Goal: Information Seeking & Learning: Get advice/opinions

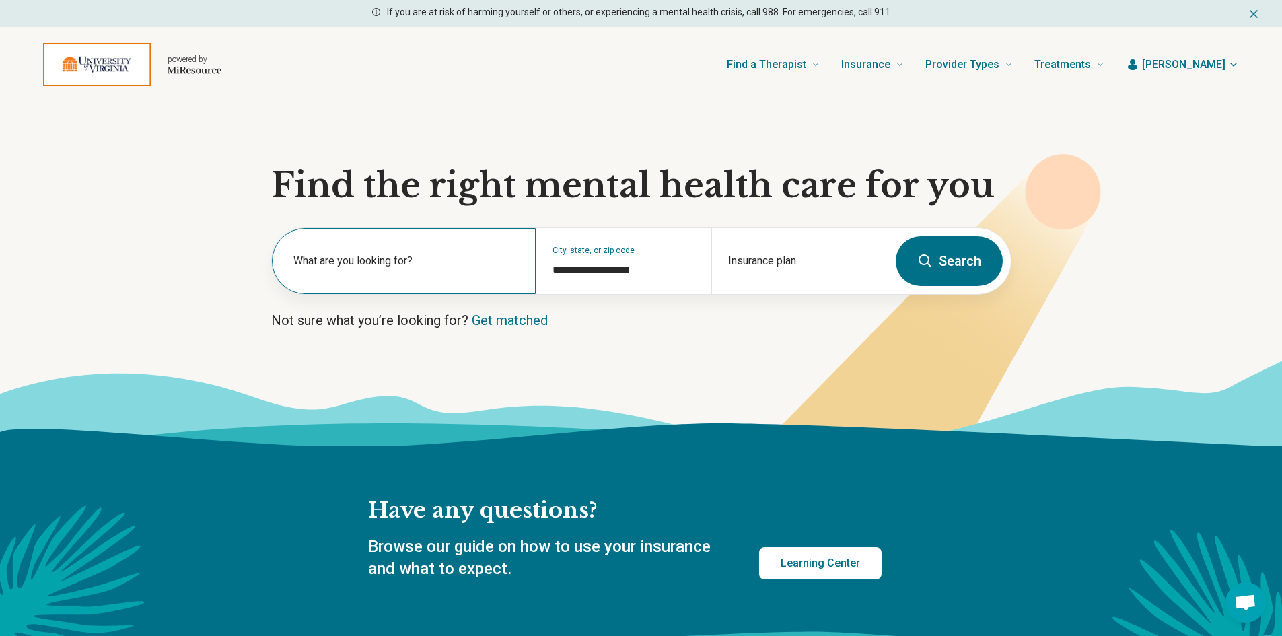
click at [388, 252] on div "What are you looking for?" at bounding box center [404, 261] width 264 height 66
click at [376, 275] on input "text" at bounding box center [407, 268] width 226 height 16
click at [353, 276] on div "What are you looking for?" at bounding box center [404, 261] width 264 height 66
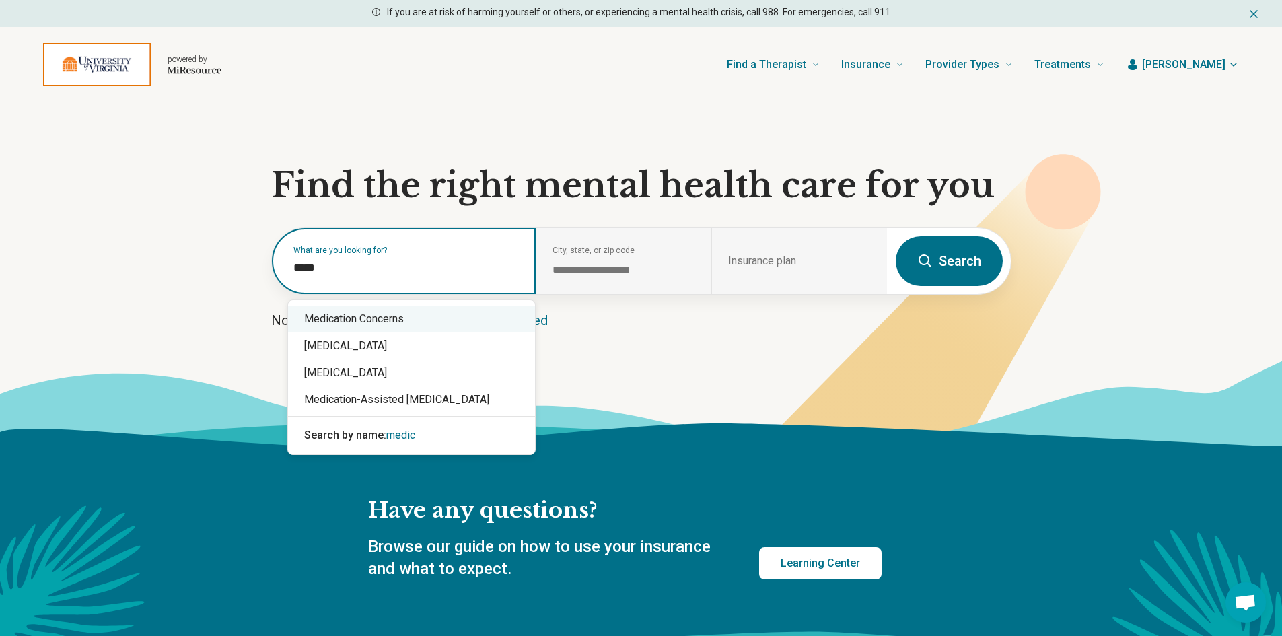
type input "*****"
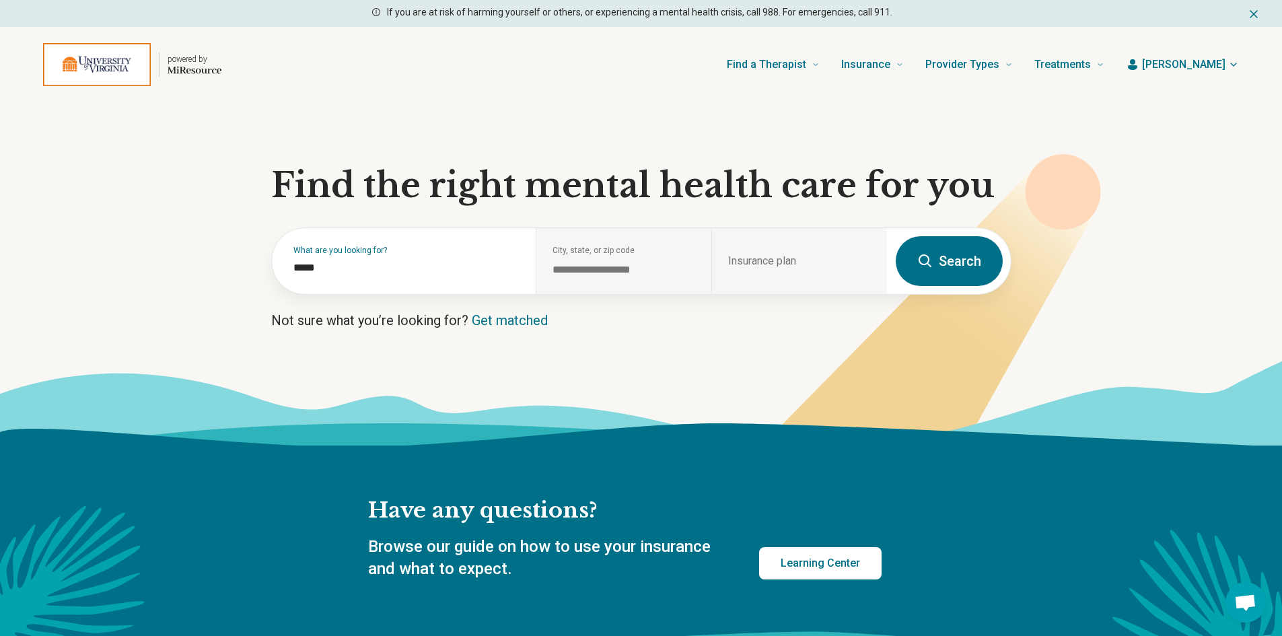
click at [694, 331] on section "**********" at bounding box center [641, 273] width 1282 height 343
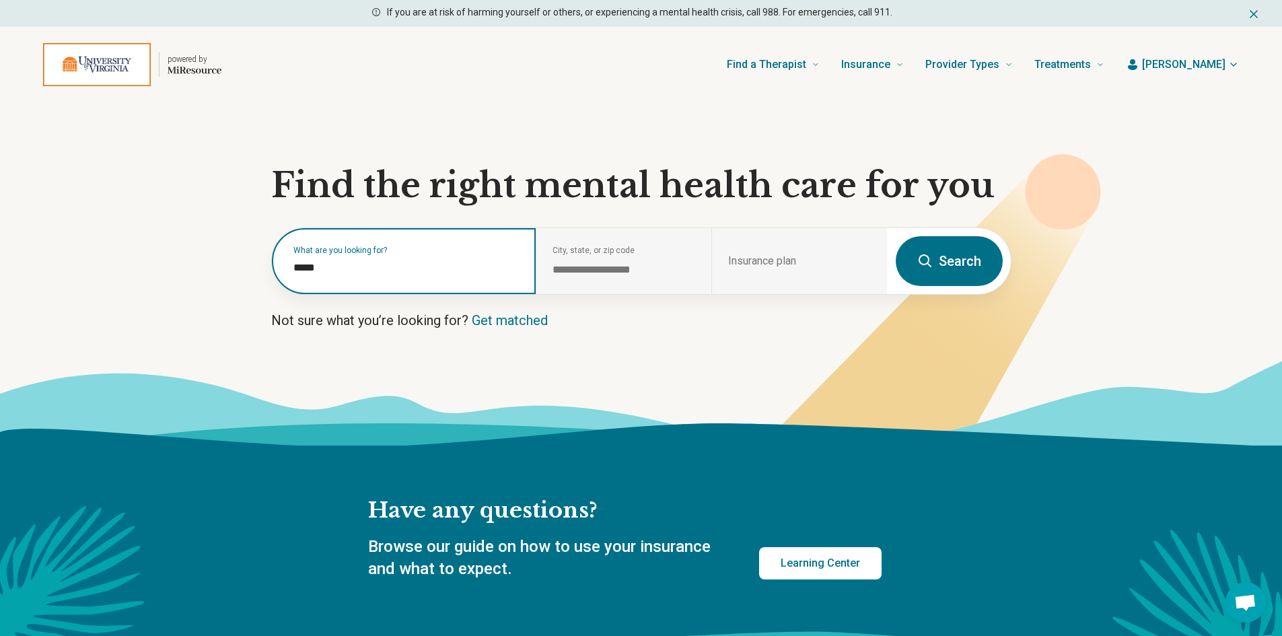
drag, startPoint x: 357, startPoint y: 269, endPoint x: 197, endPoint y: 273, distance: 160.3
click at [197, 272] on section "**********" at bounding box center [641, 273] width 1282 height 343
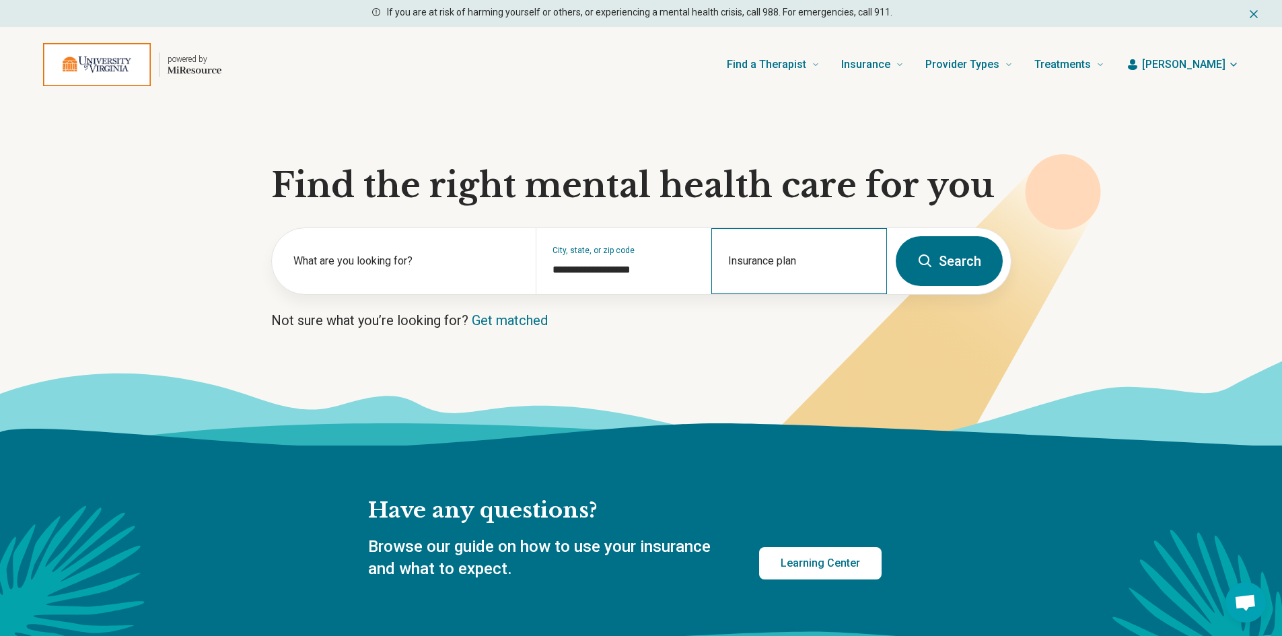
click at [767, 258] on div "Insurance plan" at bounding box center [800, 261] width 176 height 66
type input "**********"
click at [793, 324] on div "Blue Cross Blue Shield" at bounding box center [785, 319] width 145 height 27
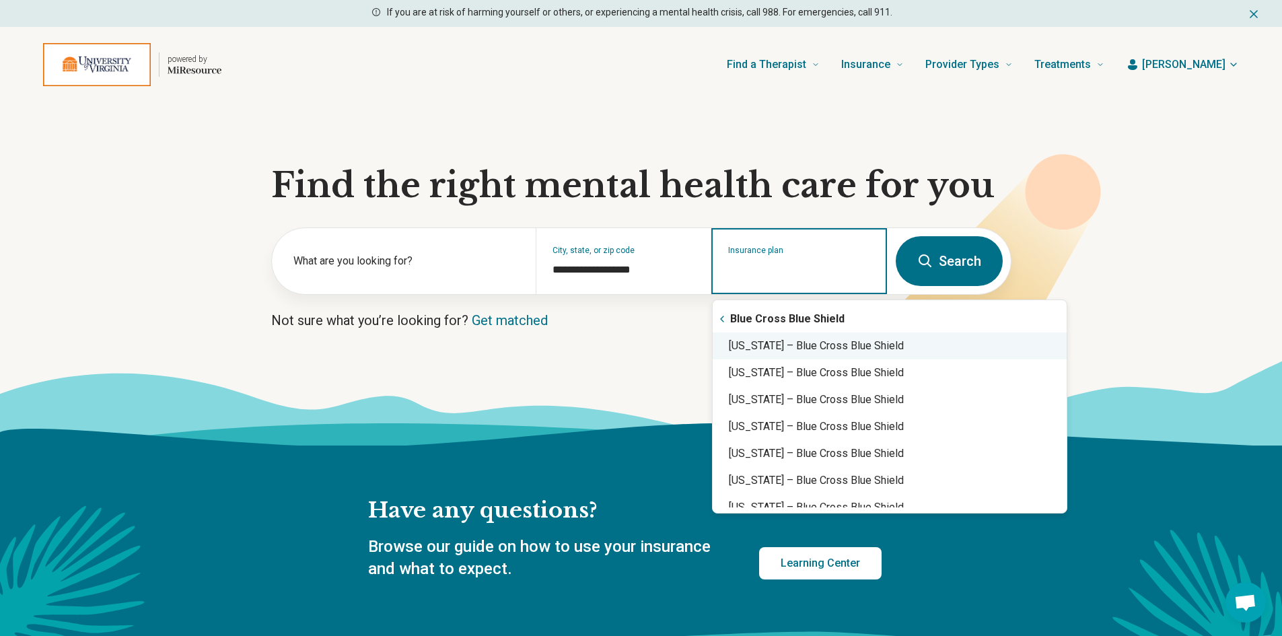
click at [829, 347] on div "Virginia – Blue Cross Blue Shield" at bounding box center [890, 346] width 354 height 27
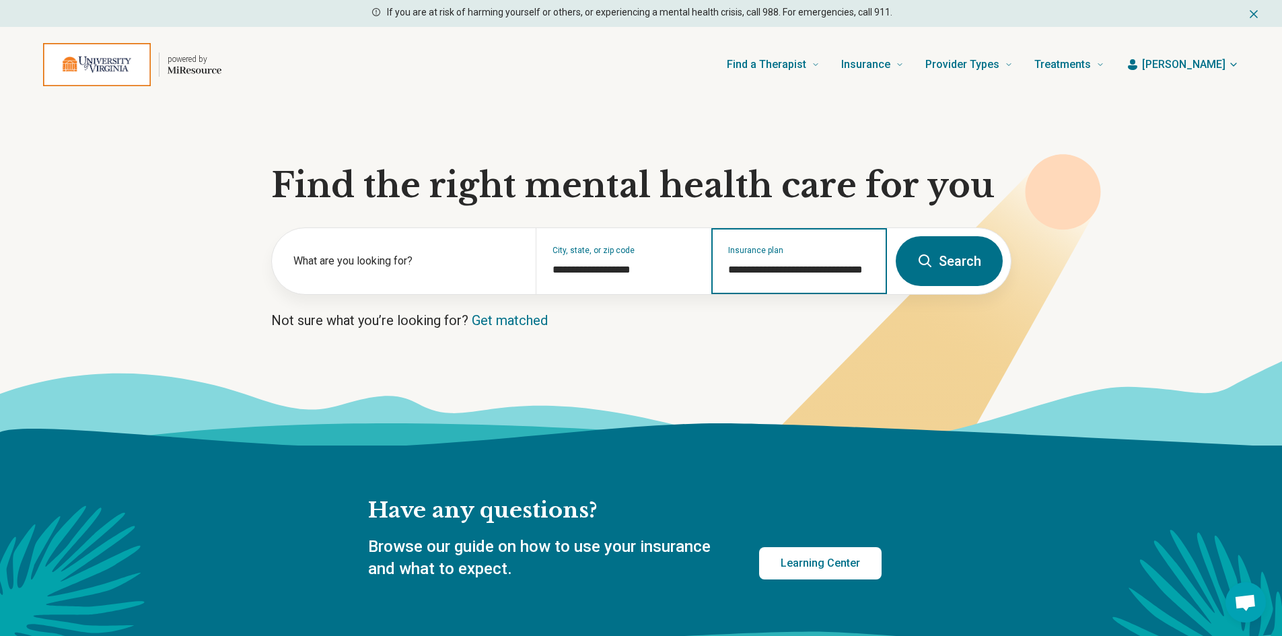
type input "**********"
click at [962, 257] on button "Search" at bounding box center [949, 261] width 107 height 50
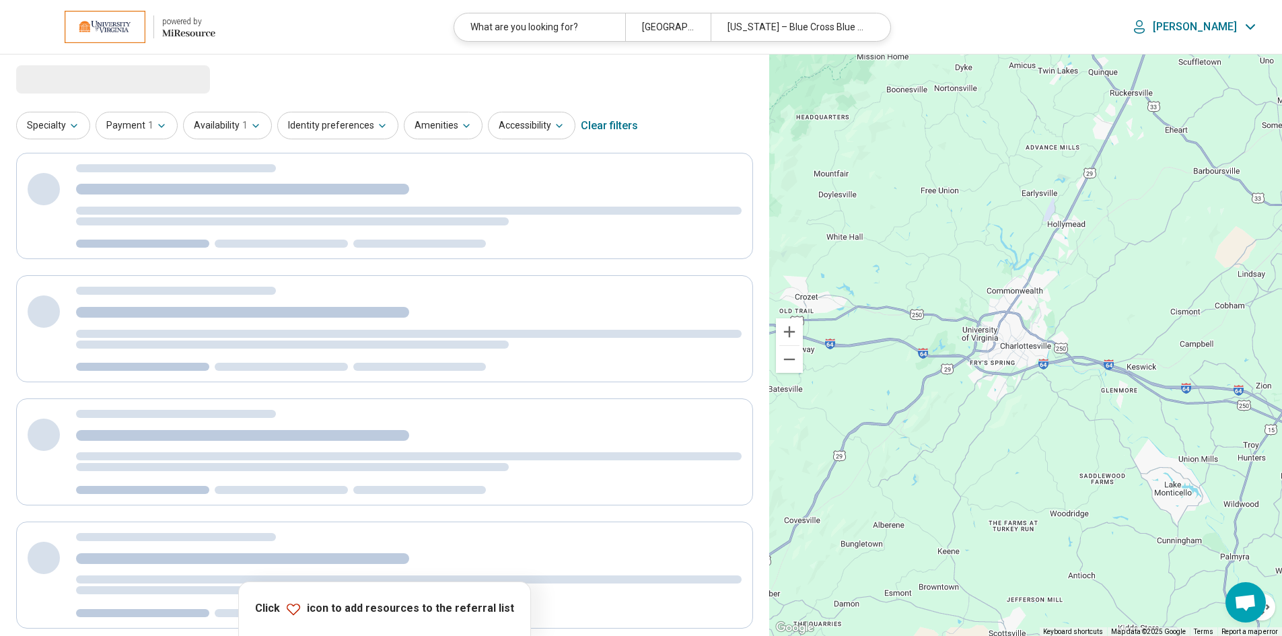
select select "***"
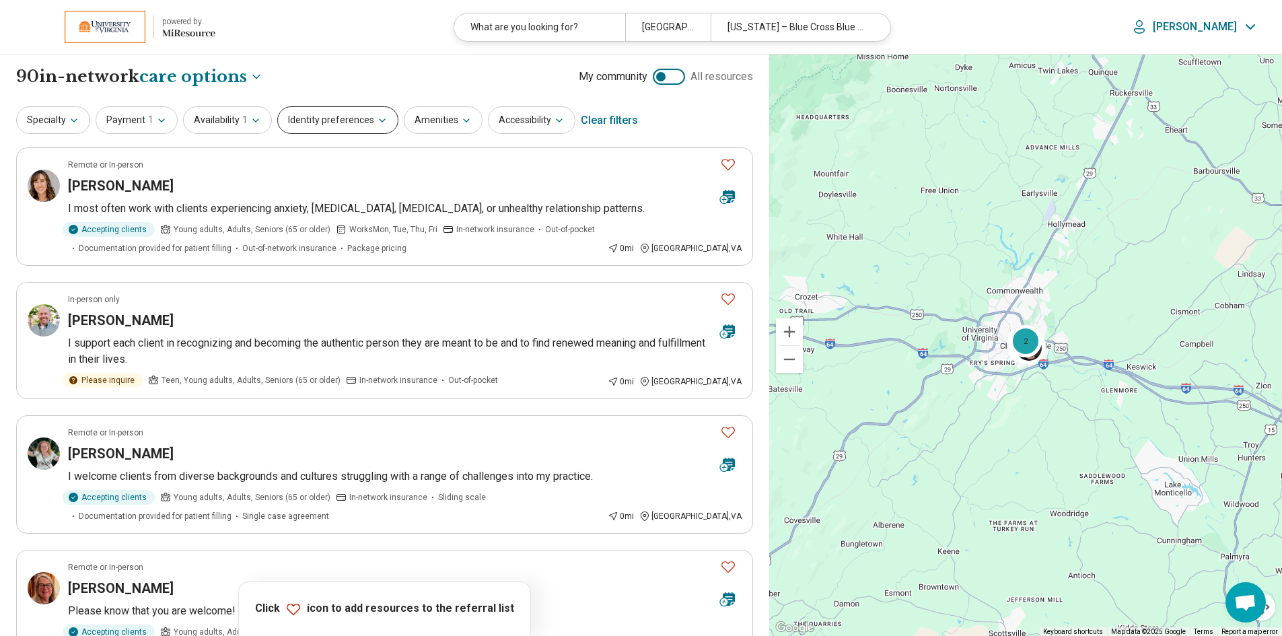
click at [367, 123] on button "Identity preferences" at bounding box center [337, 120] width 121 height 28
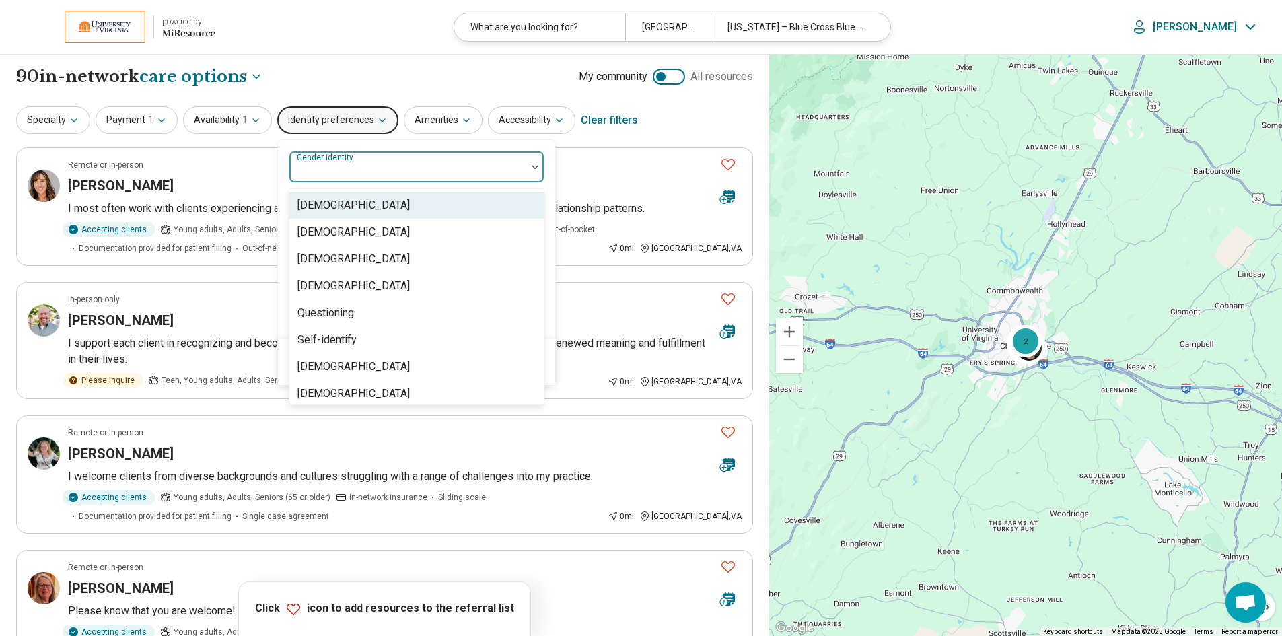
click at [514, 166] on div at bounding box center [408, 172] width 226 height 19
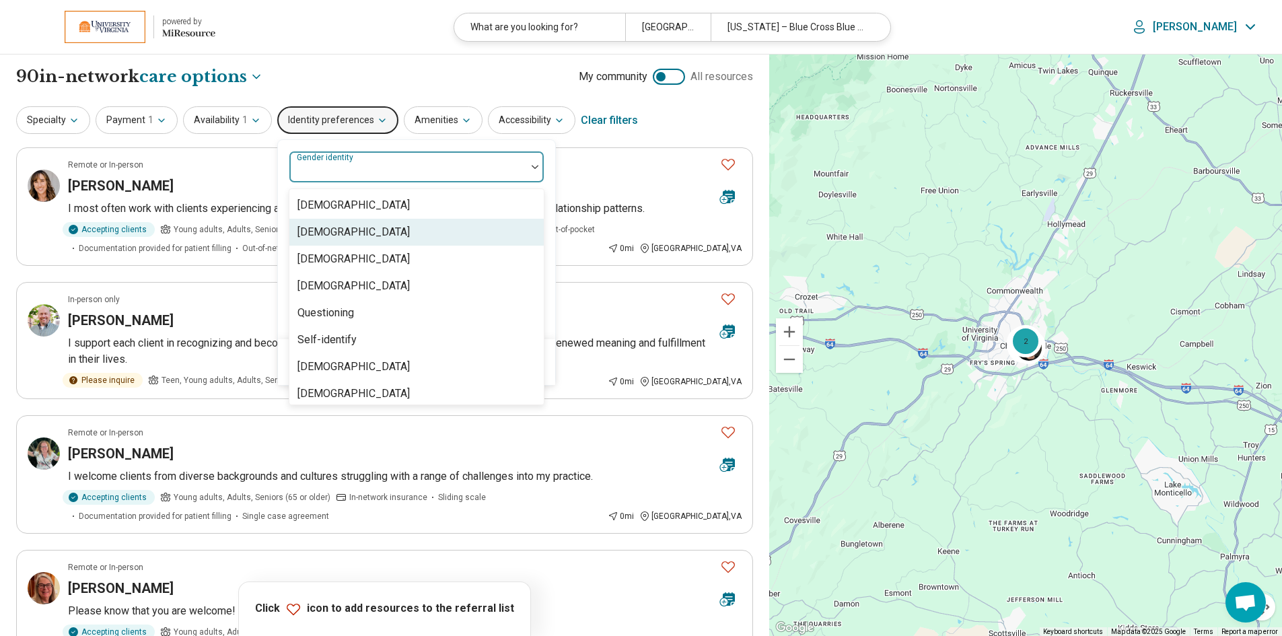
click at [390, 238] on div "[DEMOGRAPHIC_DATA]" at bounding box center [416, 232] width 254 height 27
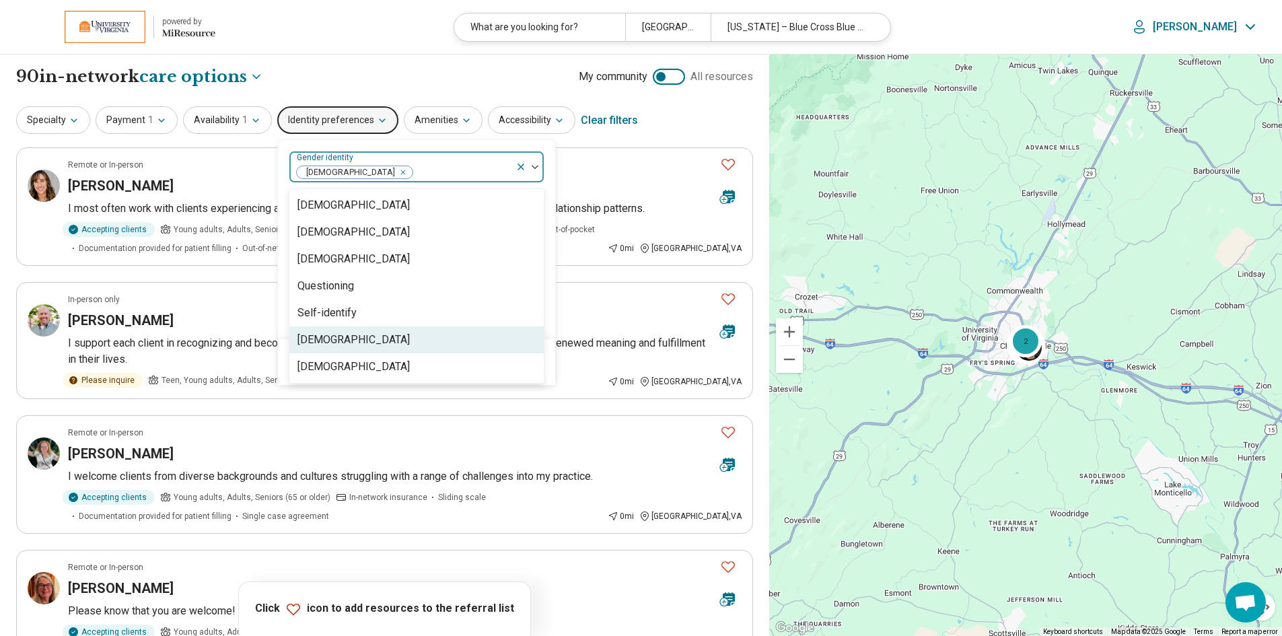
click at [547, 333] on div "option Cisgender Woman, selected. 7 results available. Use Up and Down to choos…" at bounding box center [416, 239] width 277 height 199
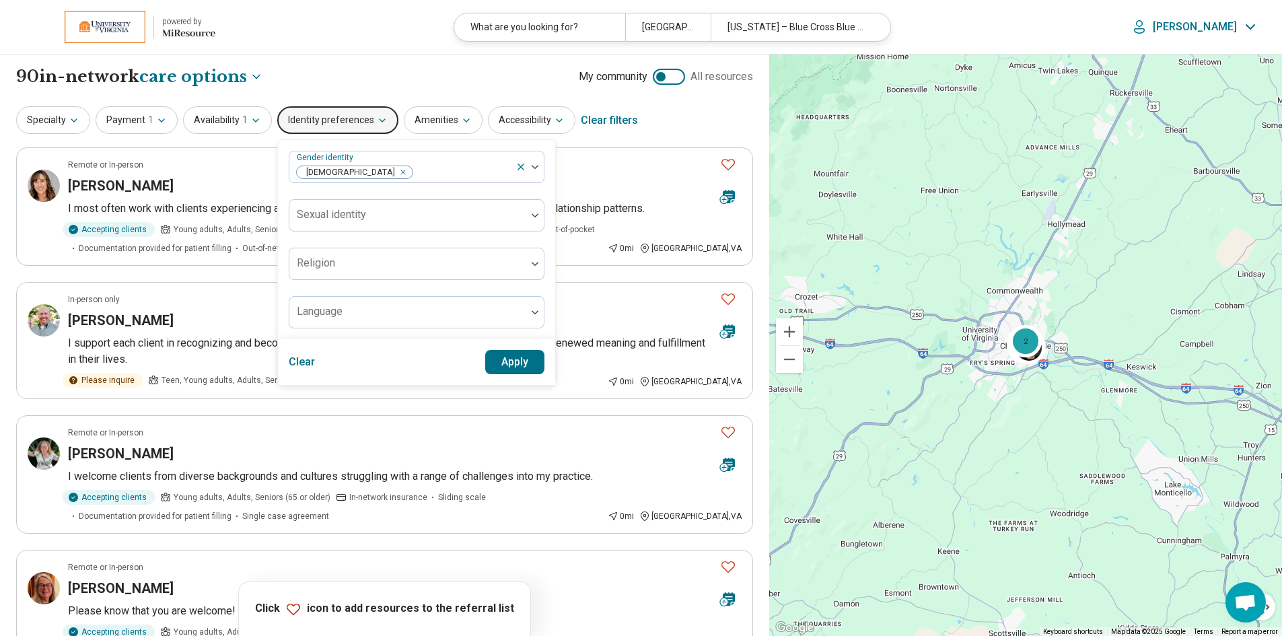
click at [516, 361] on button "Apply" at bounding box center [515, 362] width 60 height 24
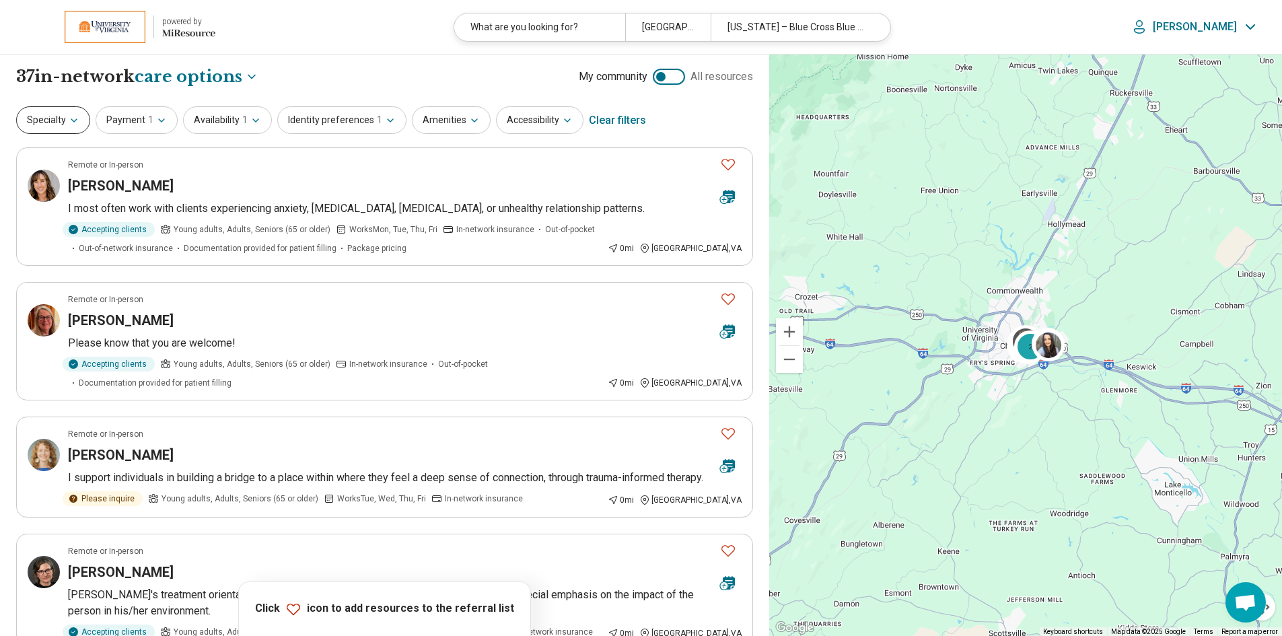
click at [69, 122] on icon "button" at bounding box center [74, 120] width 11 height 11
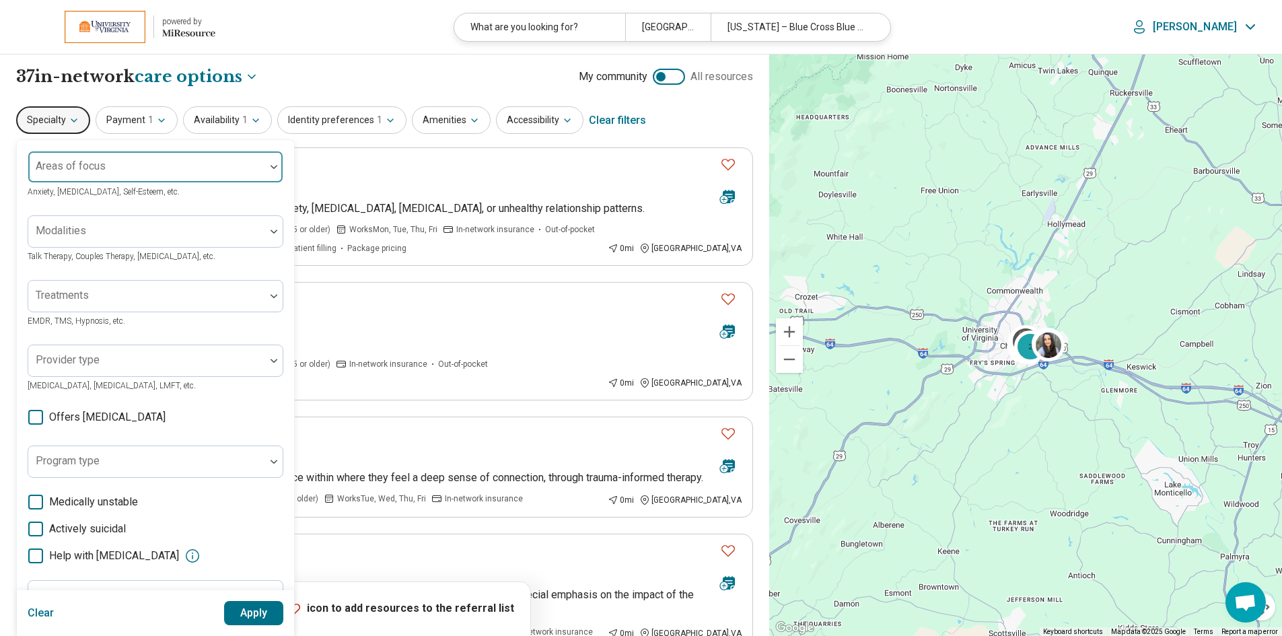
click at [244, 165] on div at bounding box center [147, 172] width 226 height 19
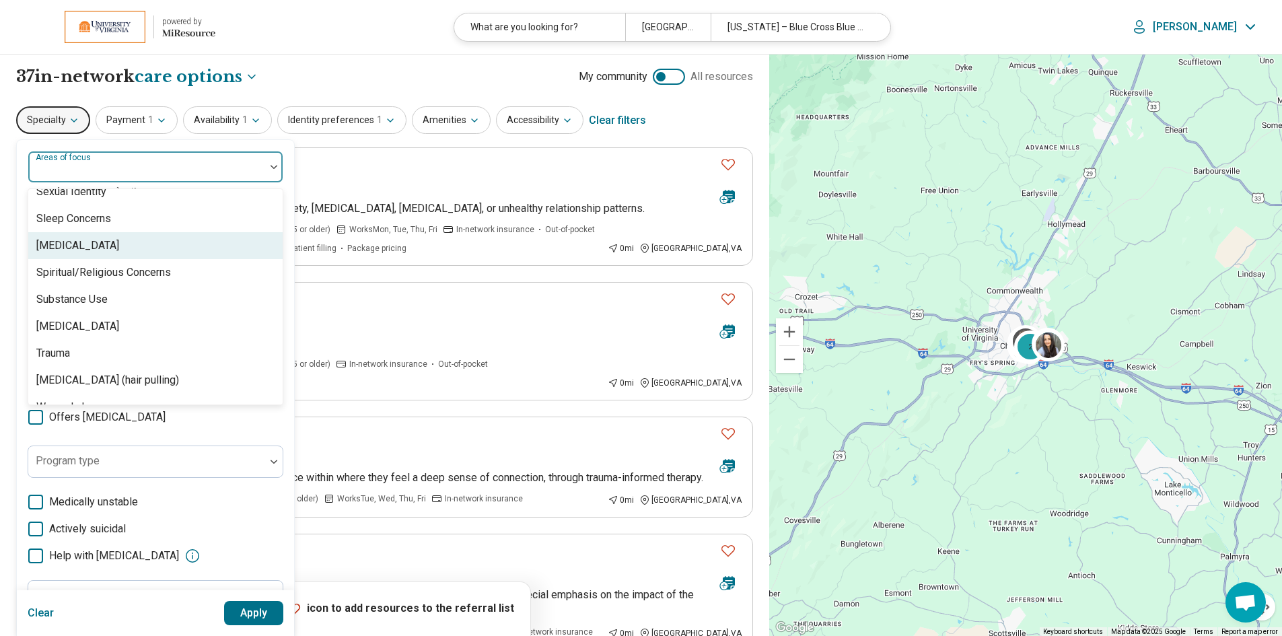
scroll to position [2491, 0]
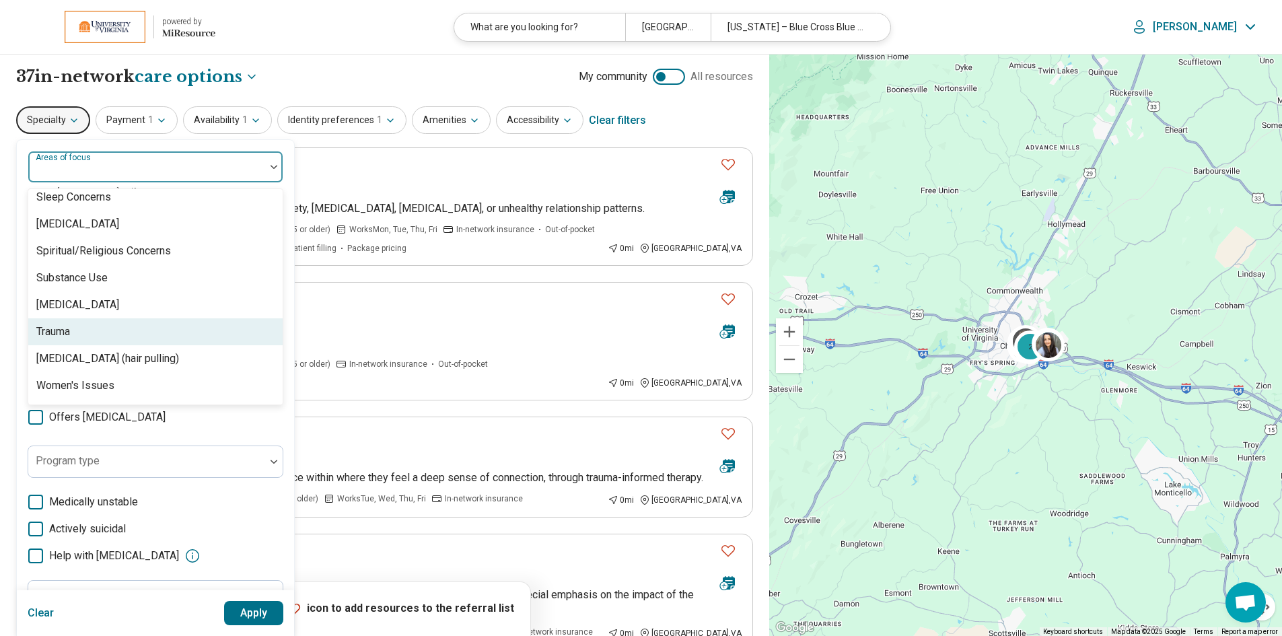
click at [68, 331] on div "Trauma" at bounding box center [53, 332] width 34 height 16
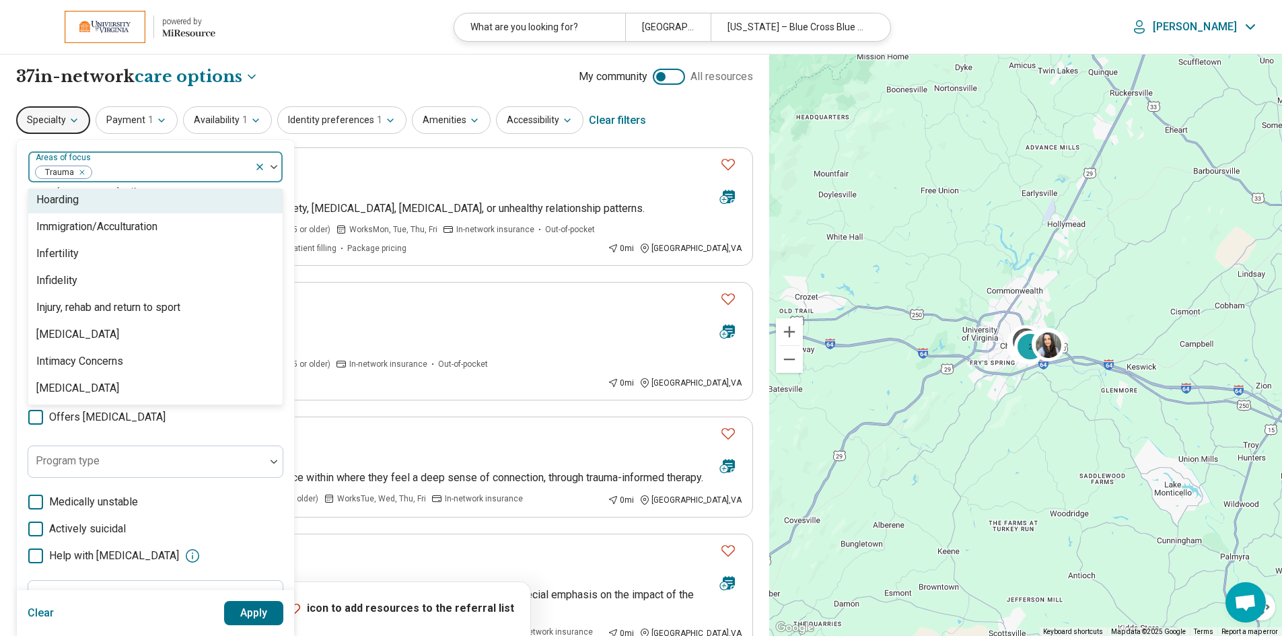
scroll to position [1209, 0]
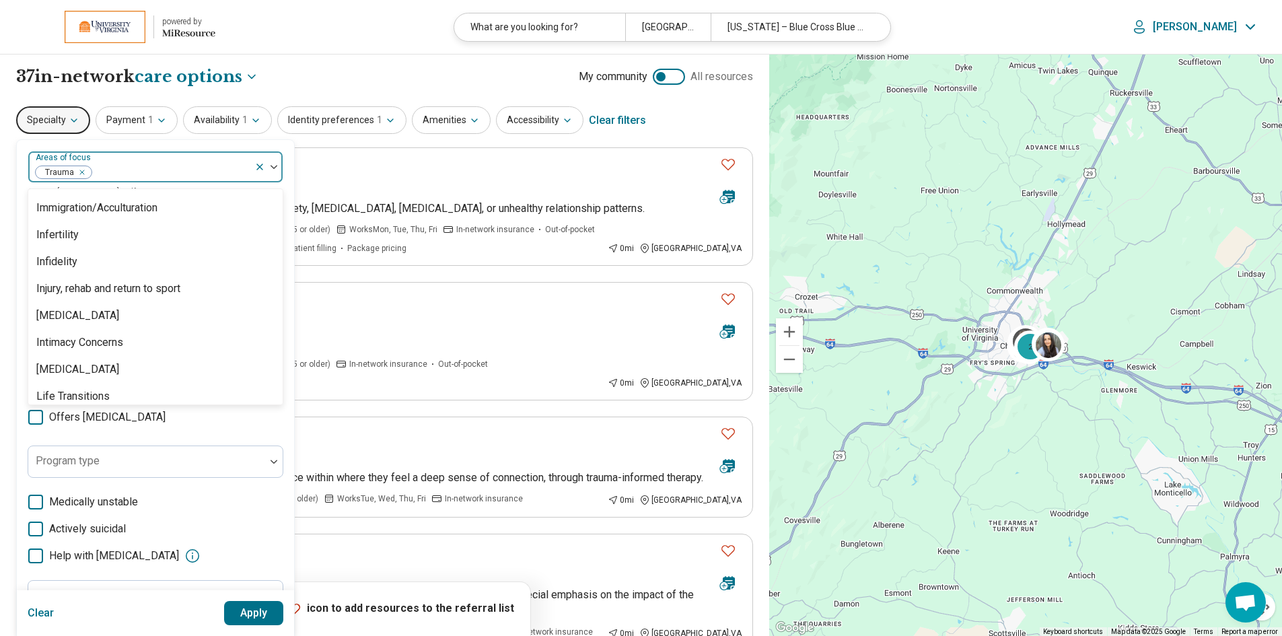
click at [253, 617] on button "Apply" at bounding box center [254, 613] width 60 height 24
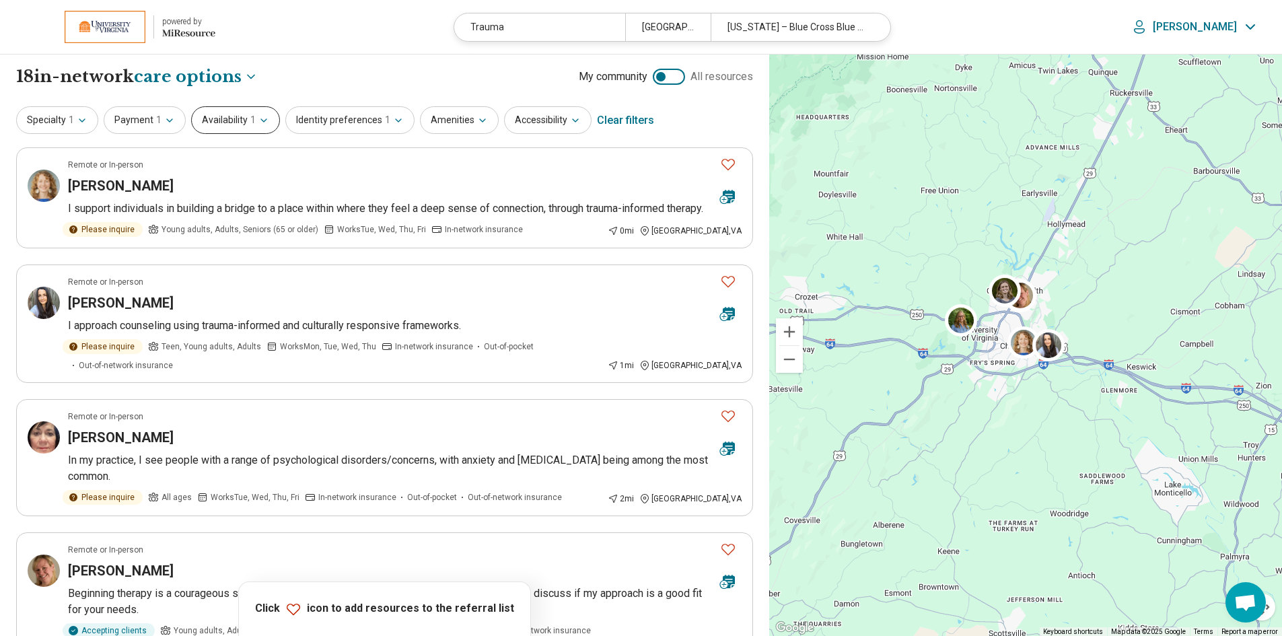
click at [250, 125] on span "1" at bounding box center [252, 120] width 5 height 14
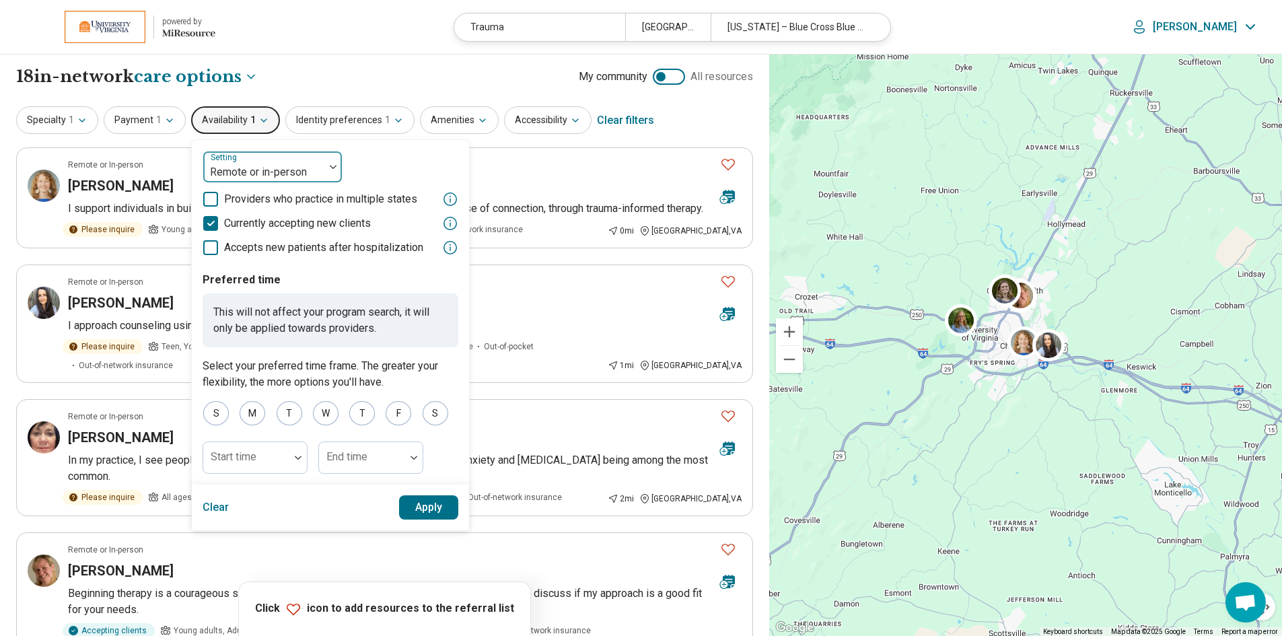
click at [330, 168] on img at bounding box center [333, 167] width 7 height 4
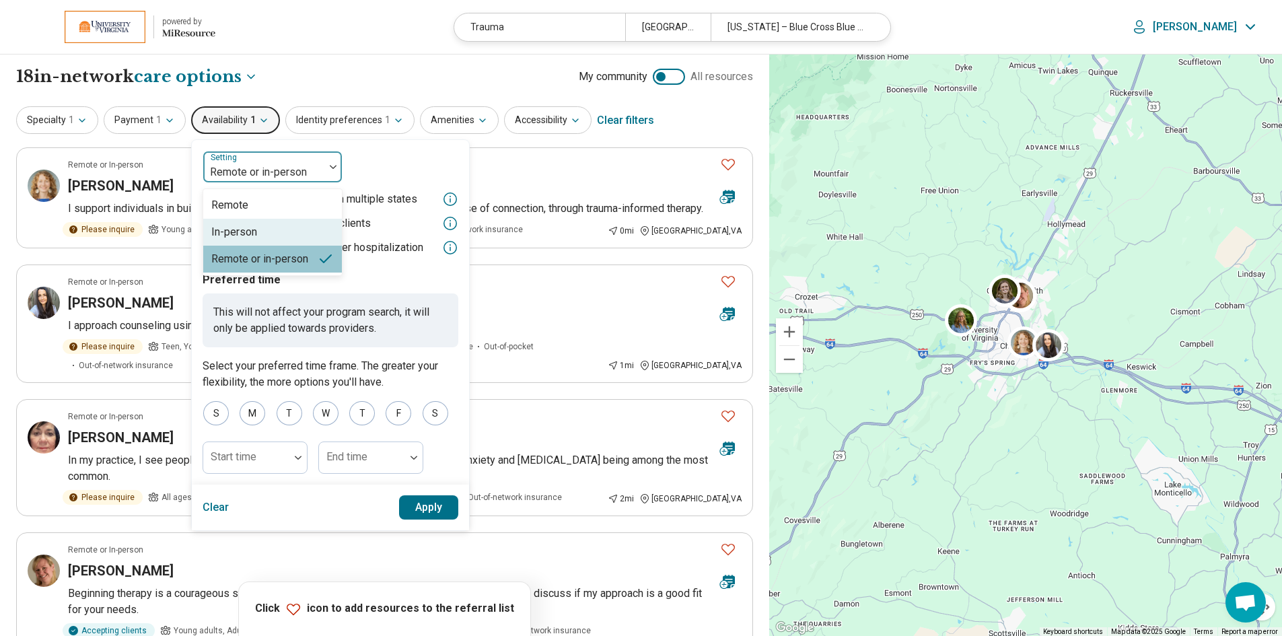
click at [275, 232] on div "In-person" at bounding box center [272, 232] width 139 height 27
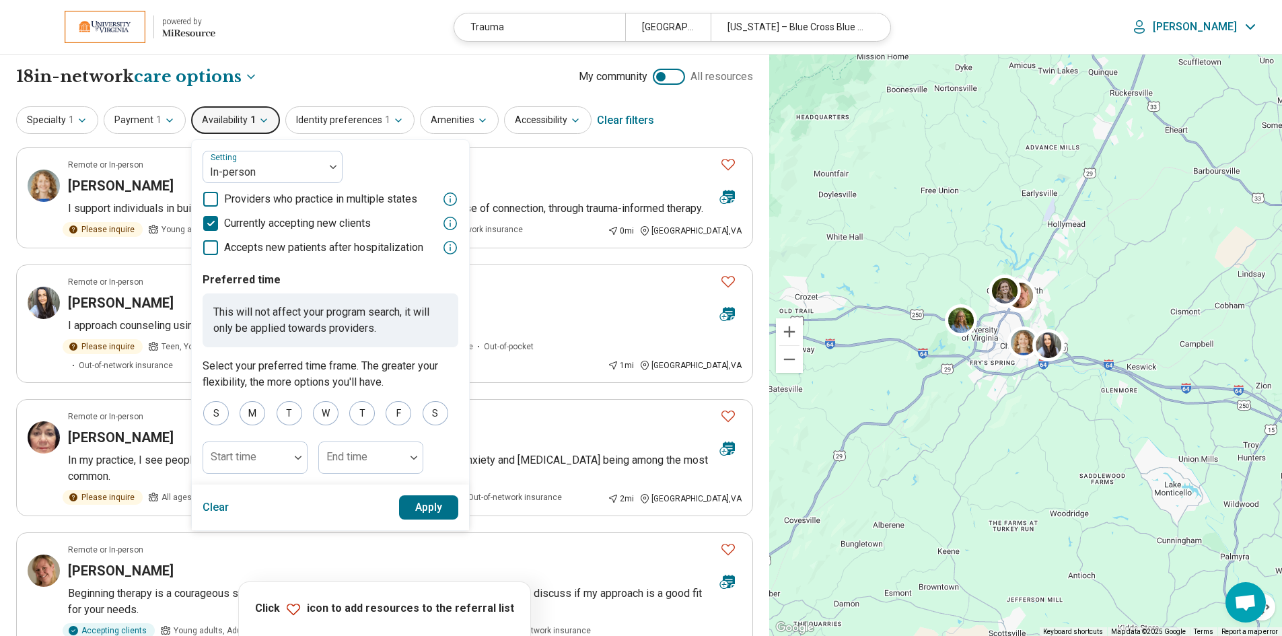
click at [426, 511] on button "Apply" at bounding box center [429, 507] width 60 height 24
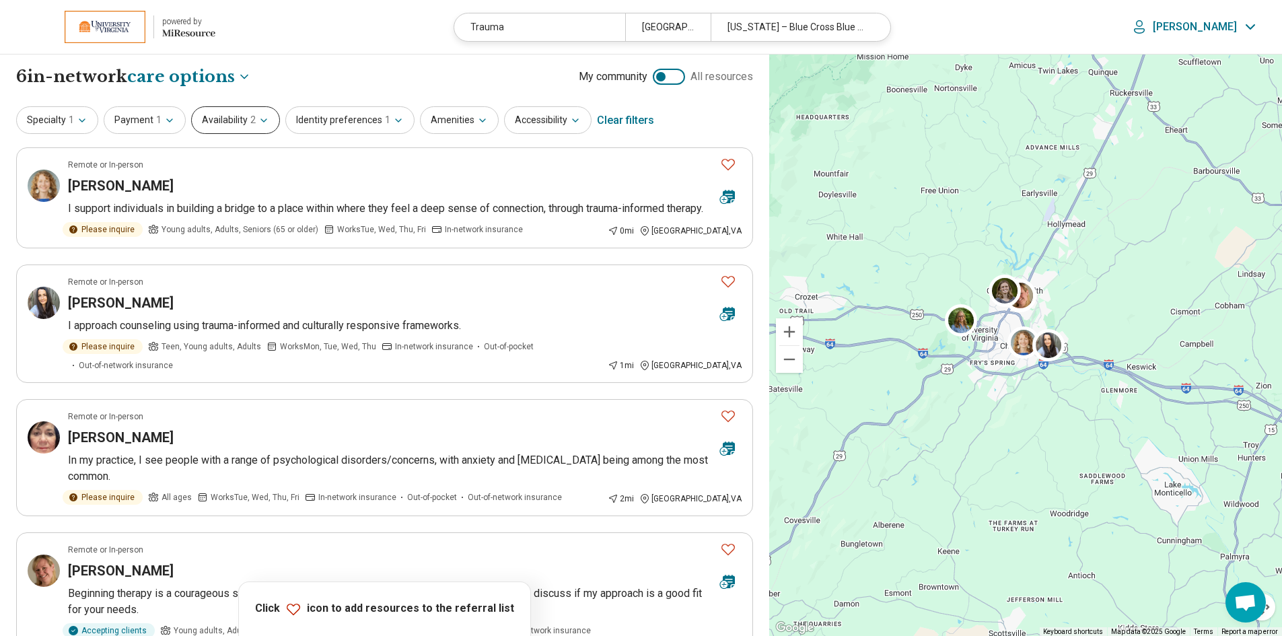
click at [252, 120] on button "Availability 2" at bounding box center [235, 120] width 89 height 28
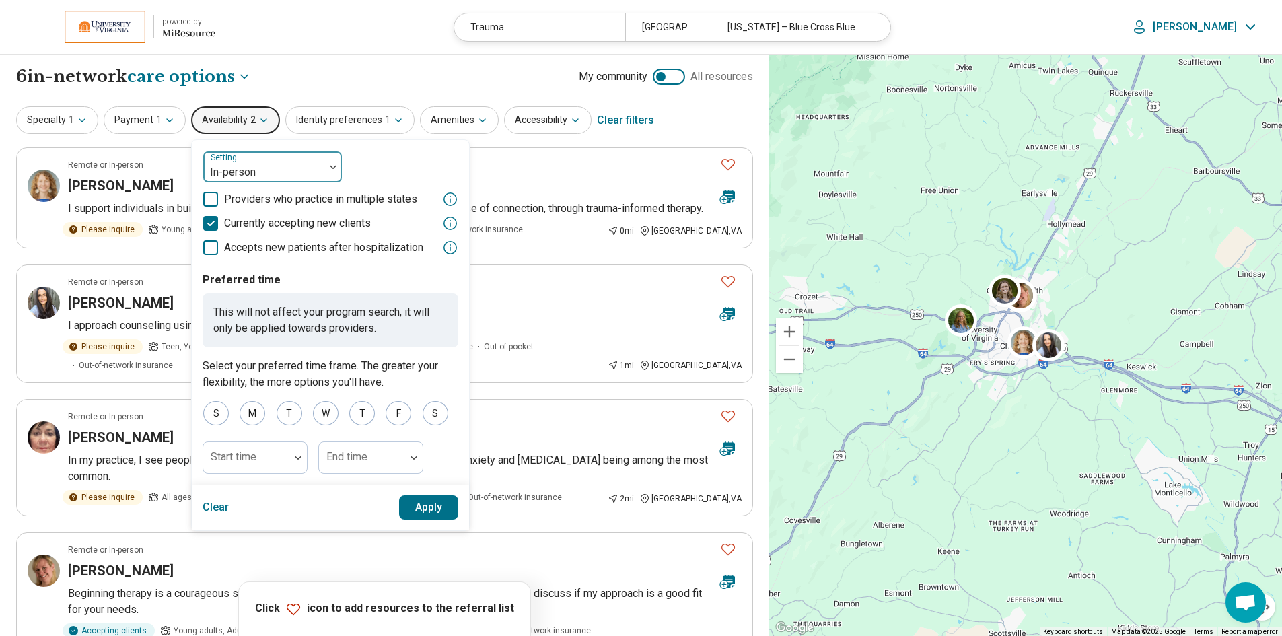
click at [321, 169] on div "In-person" at bounding box center [263, 167] width 121 height 30
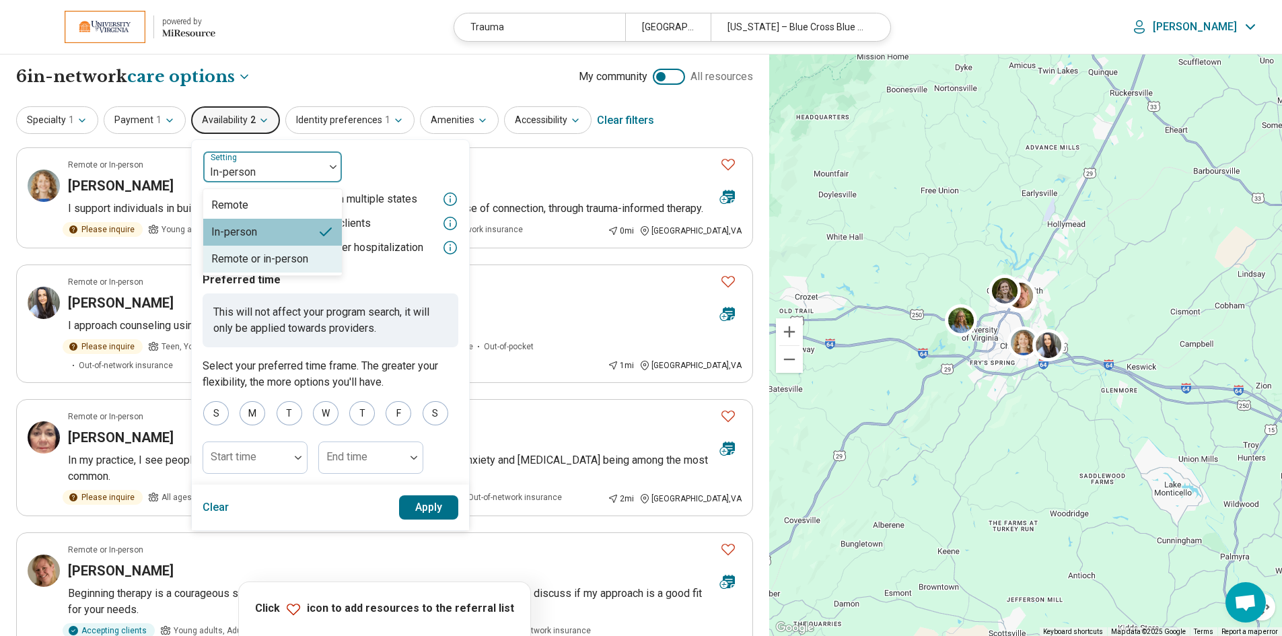
click at [277, 261] on div "Remote or in-person" at bounding box center [259, 259] width 97 height 16
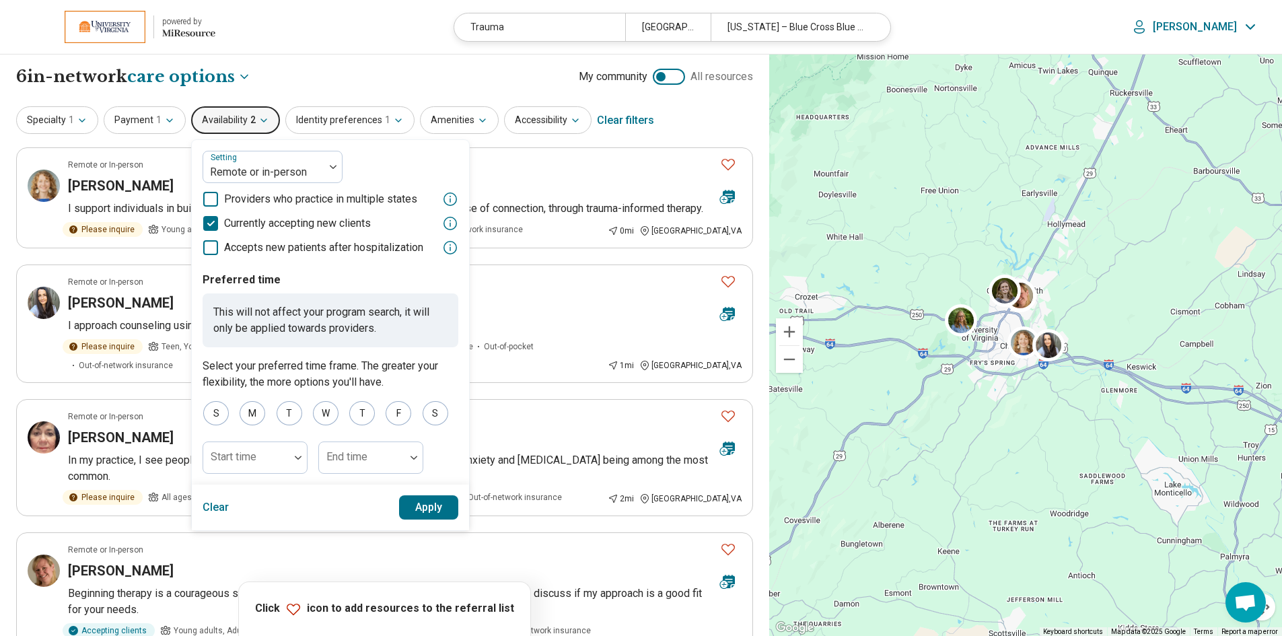
click at [427, 512] on button "Apply" at bounding box center [429, 507] width 60 height 24
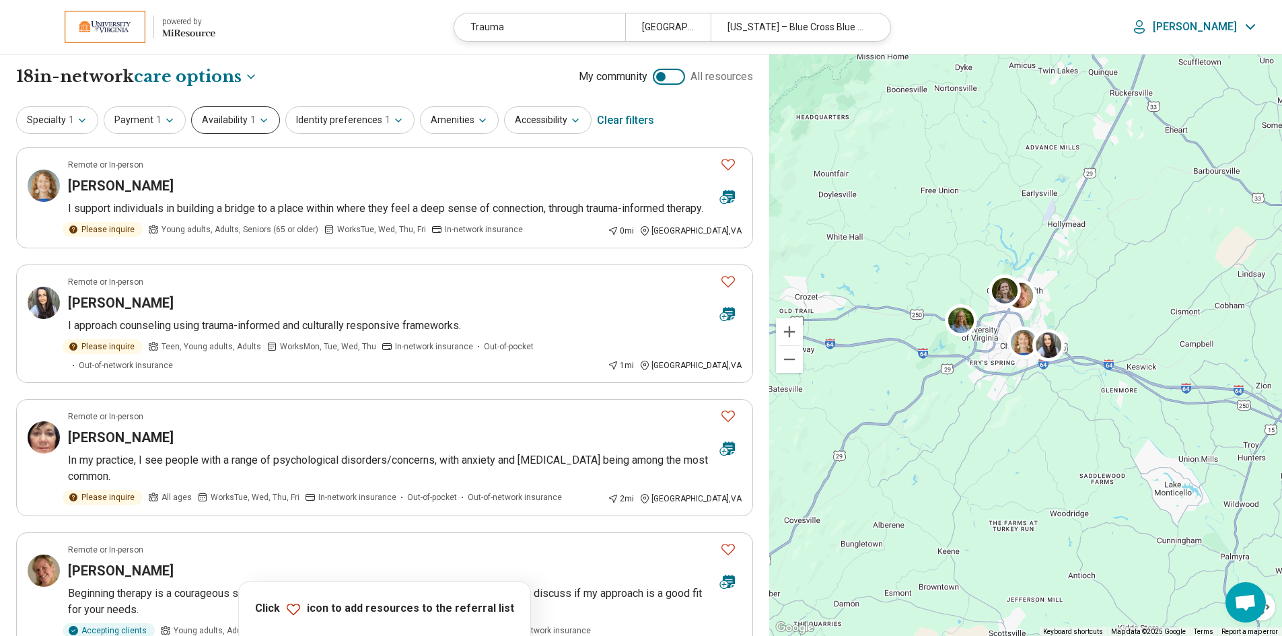
click at [258, 122] on icon "button" at bounding box center [263, 120] width 11 height 11
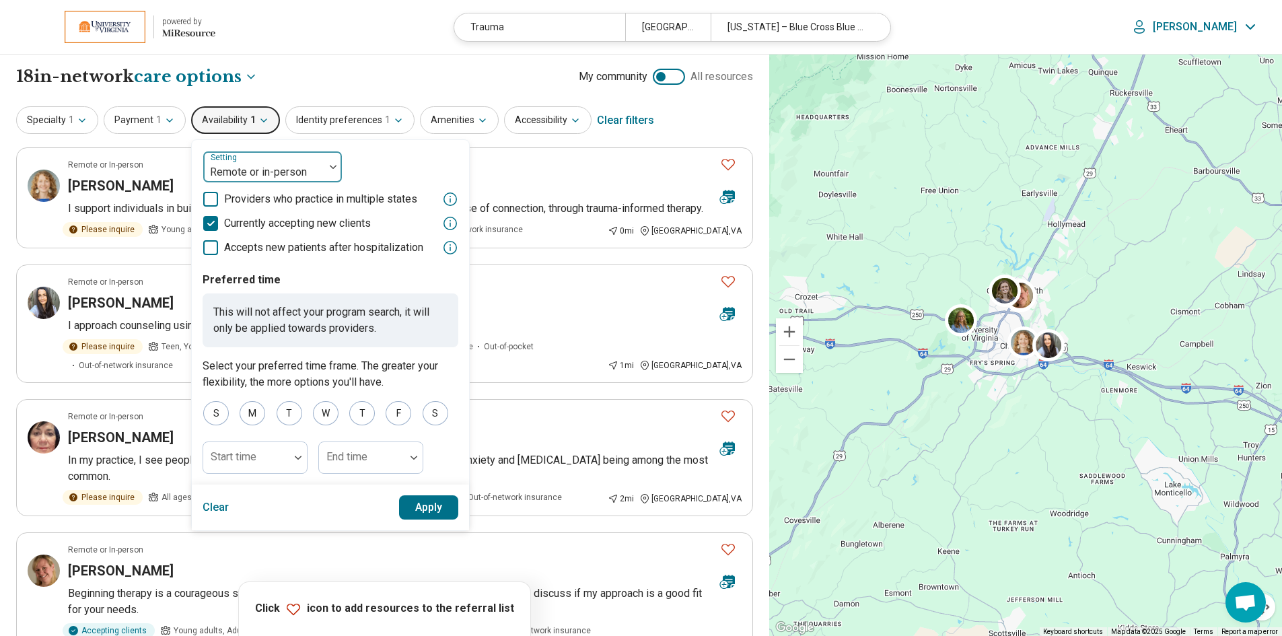
click at [326, 168] on div at bounding box center [333, 167] width 18 height 4
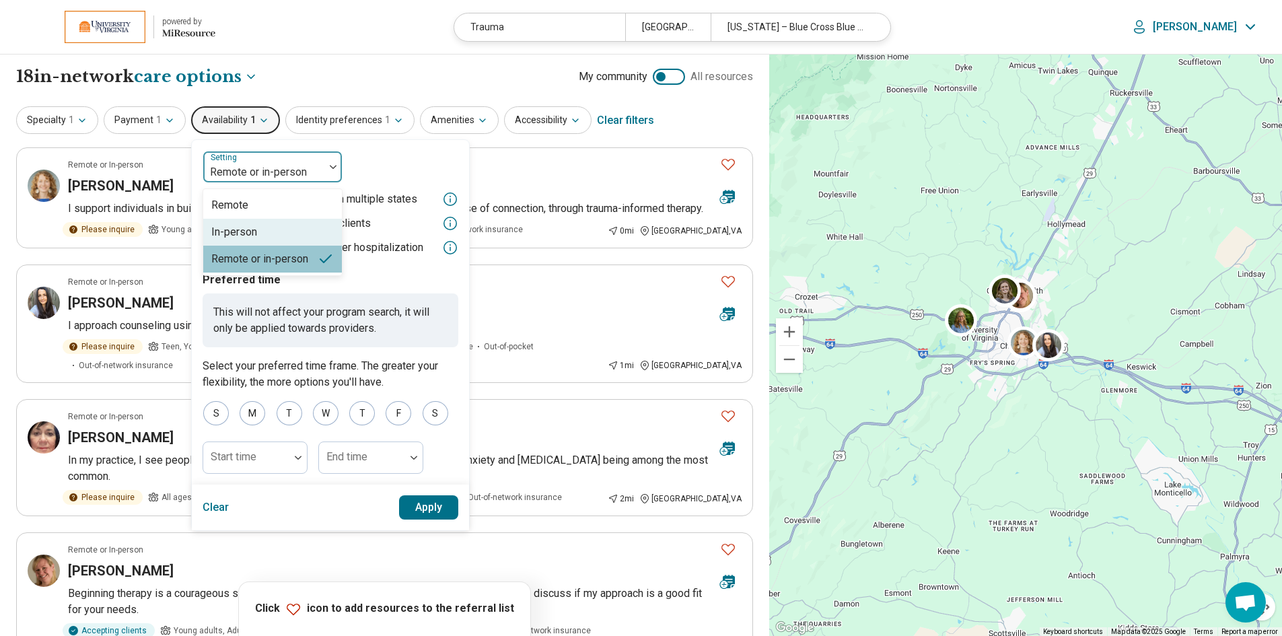
click at [271, 228] on div "In-person" at bounding box center [272, 232] width 139 height 27
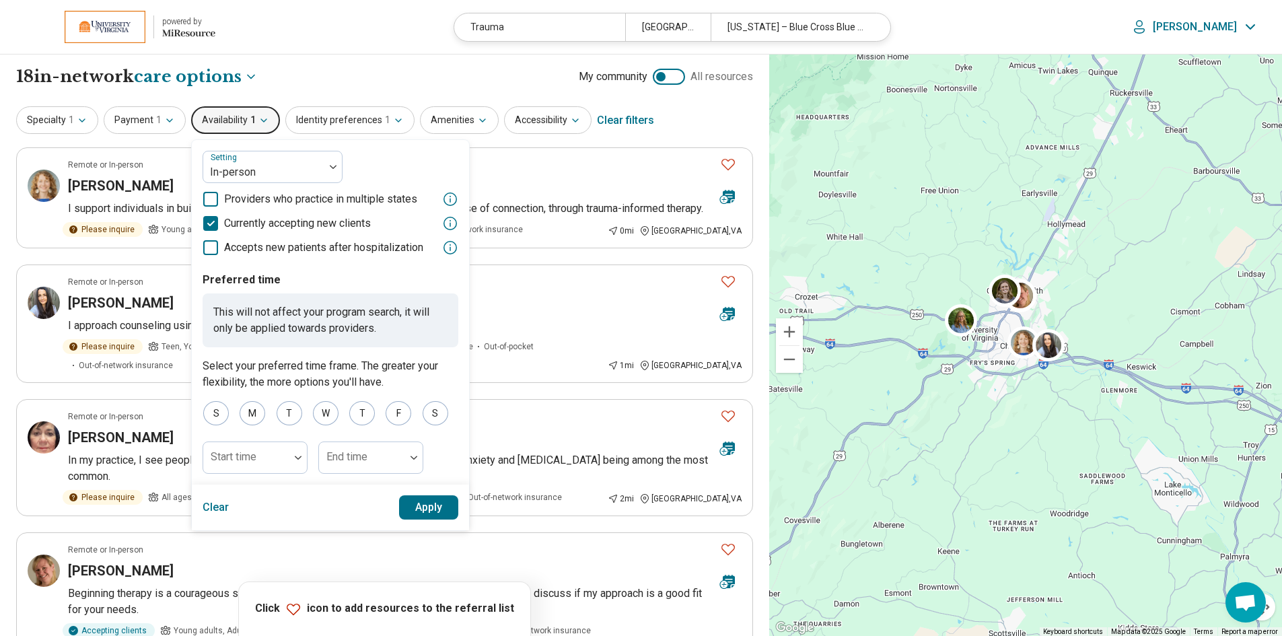
click at [431, 505] on button "Apply" at bounding box center [429, 507] width 60 height 24
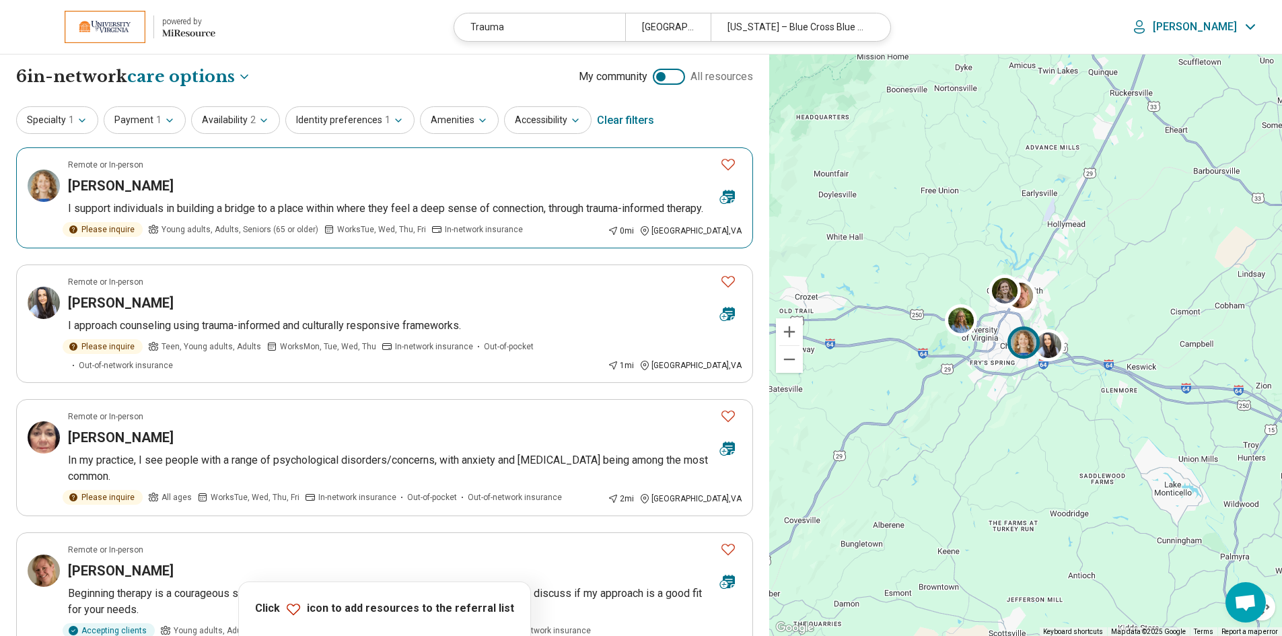
click at [109, 194] on h3 "Lanz Travers" at bounding box center [121, 185] width 106 height 19
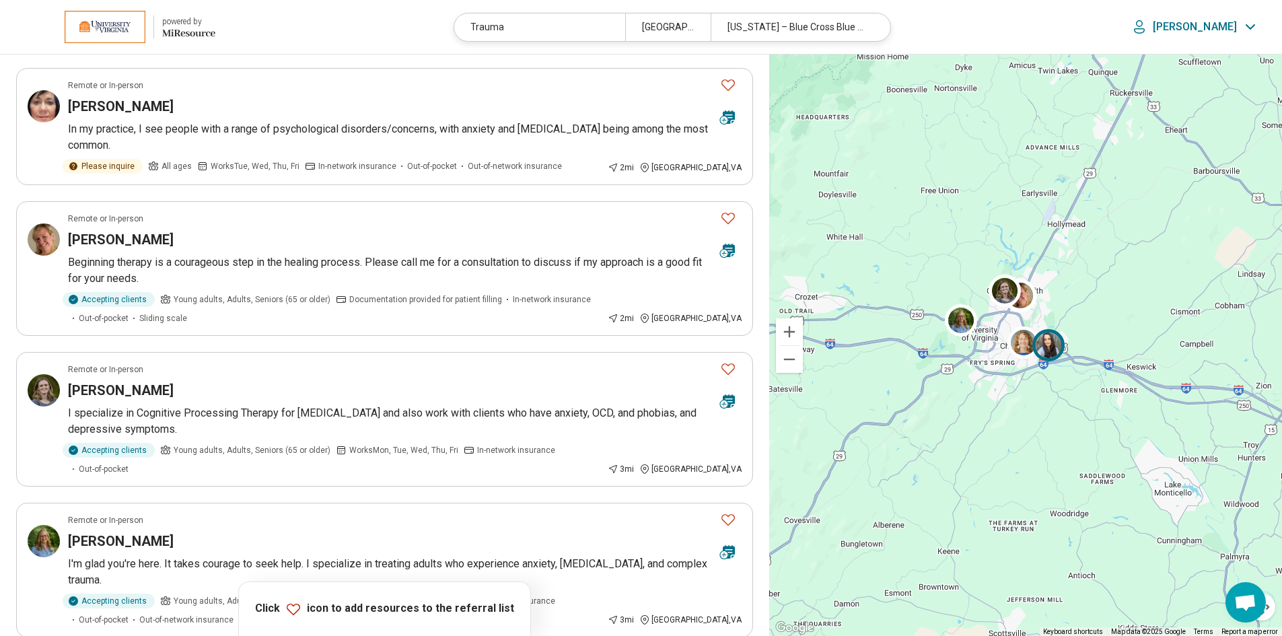
scroll to position [337, 0]
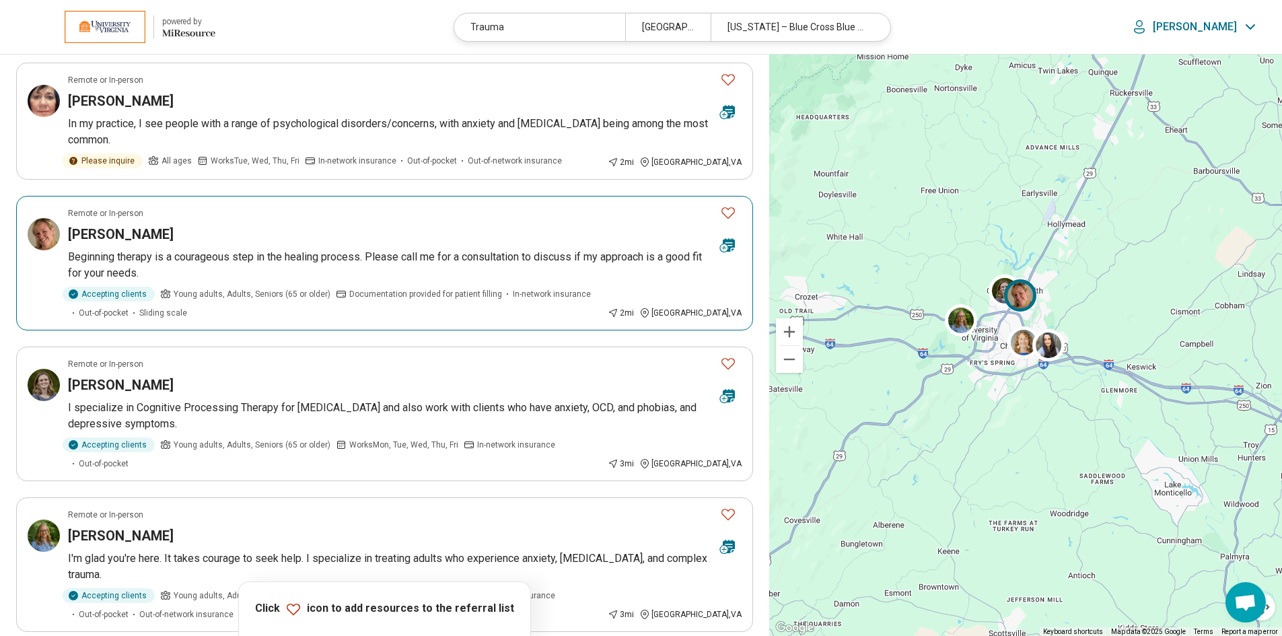
click at [94, 229] on h3 "Caitlin Price" at bounding box center [121, 234] width 106 height 19
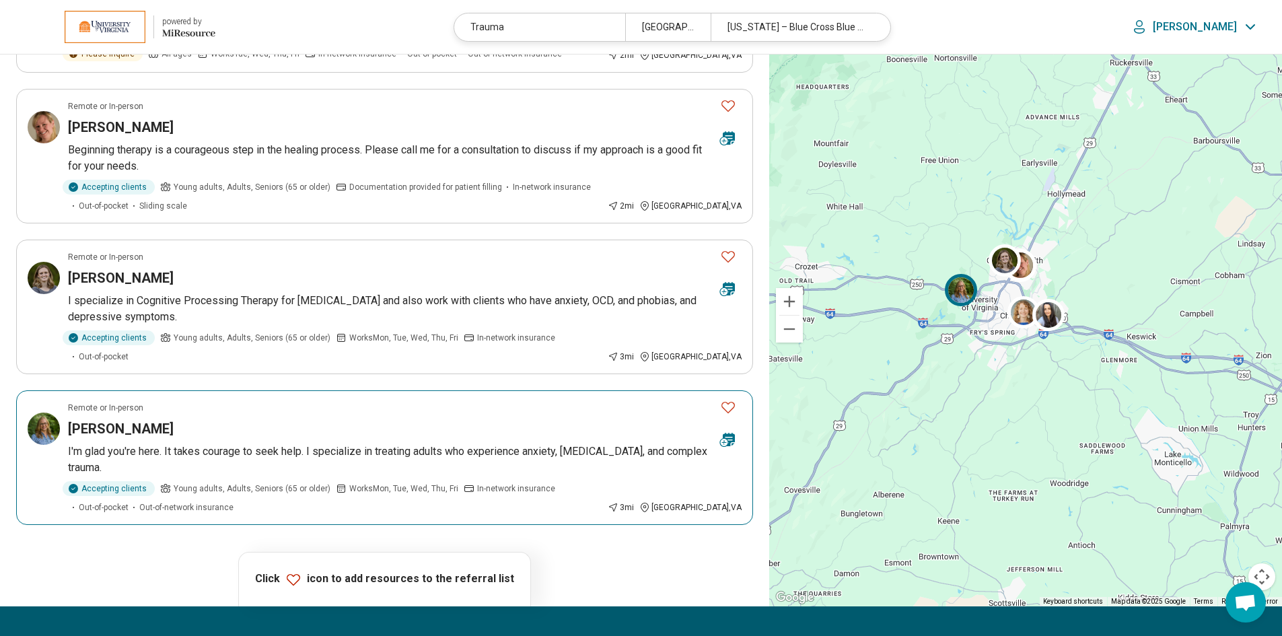
scroll to position [539, 0]
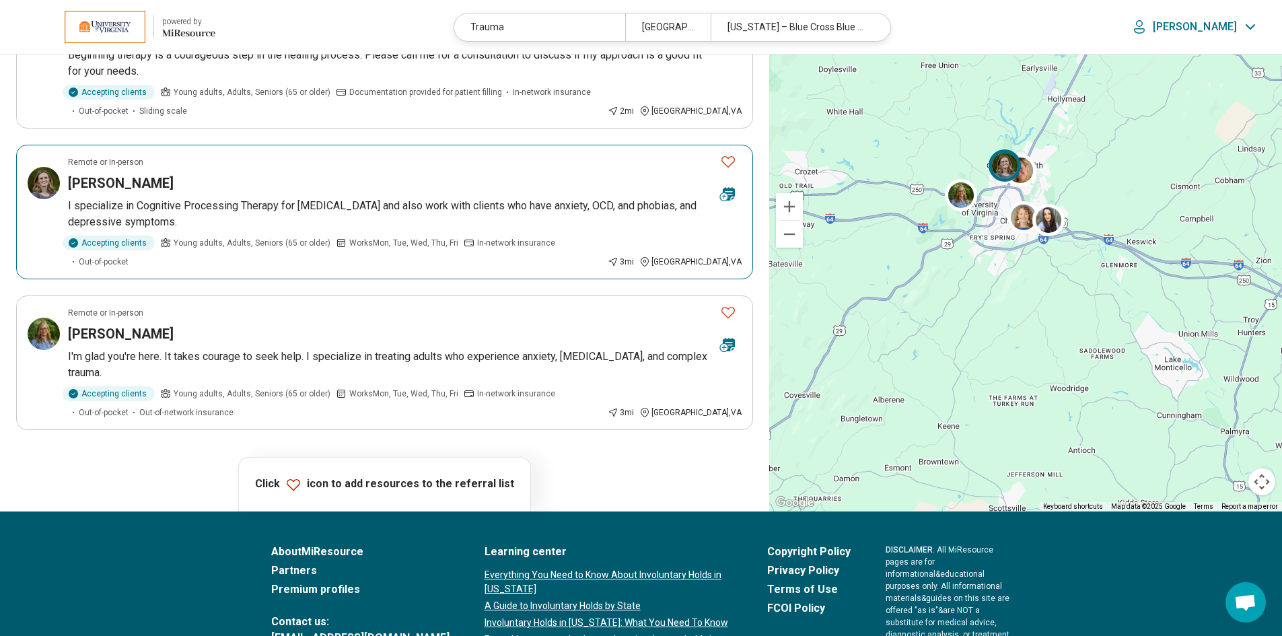
click at [139, 183] on h3 "Hannah Robinson" at bounding box center [121, 183] width 106 height 19
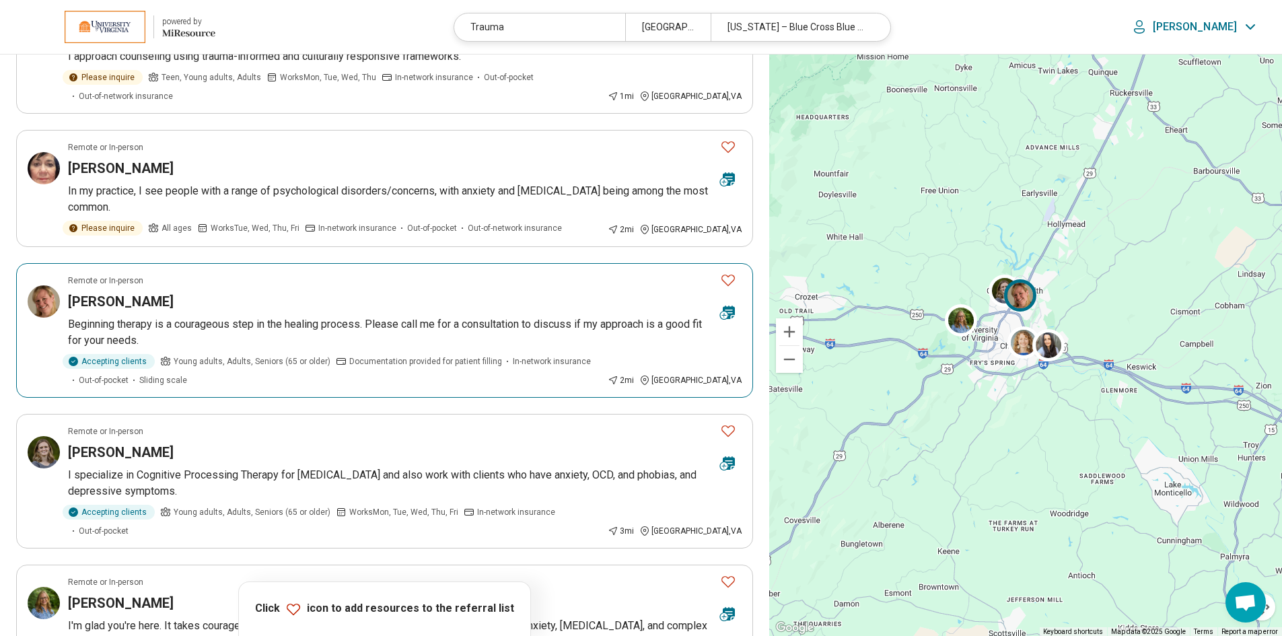
scroll to position [0, 0]
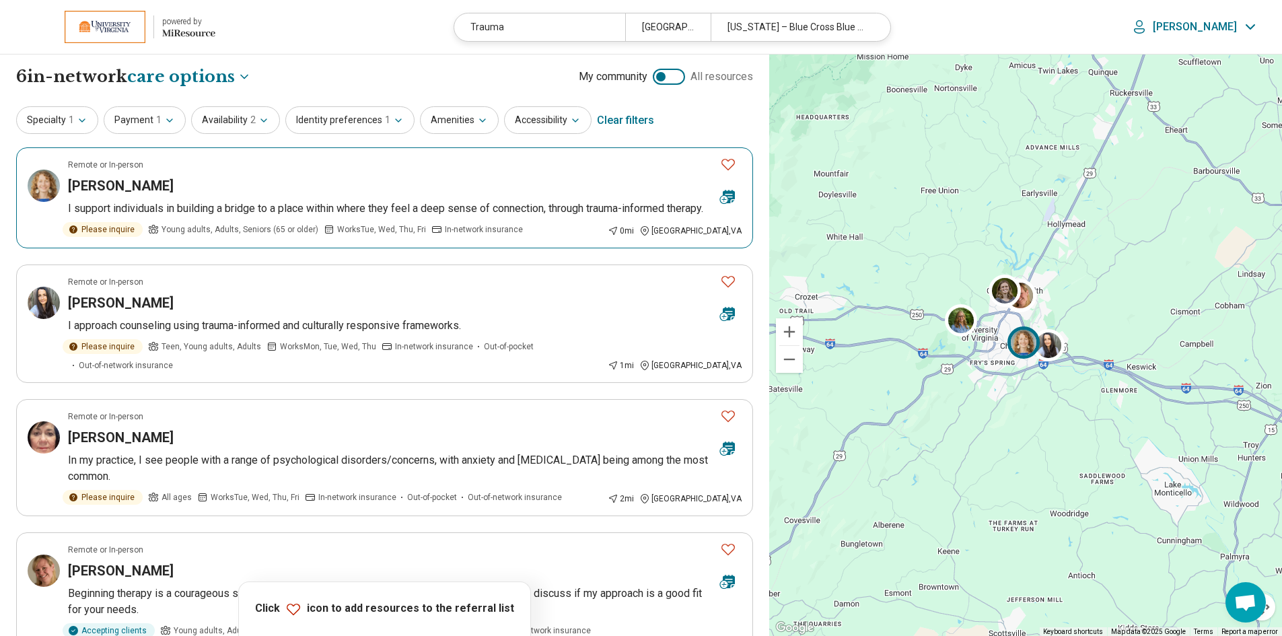
click at [726, 163] on icon "Favorite" at bounding box center [728, 164] width 16 height 16
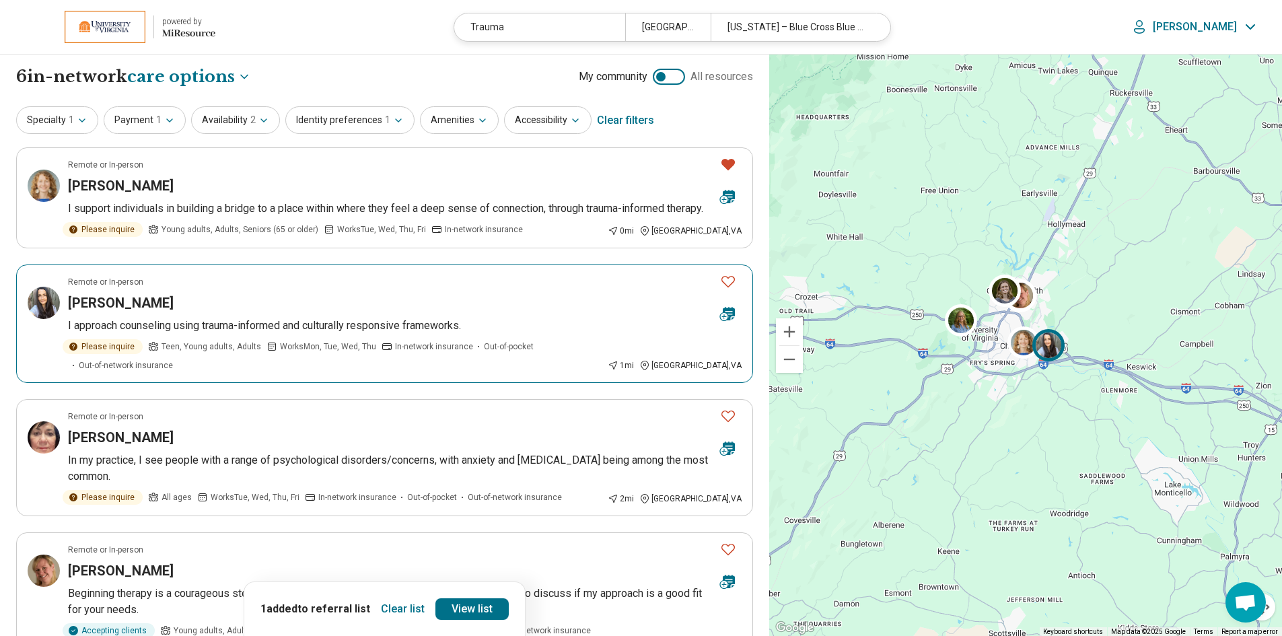
click at [733, 289] on icon "Favorite" at bounding box center [728, 281] width 16 height 16
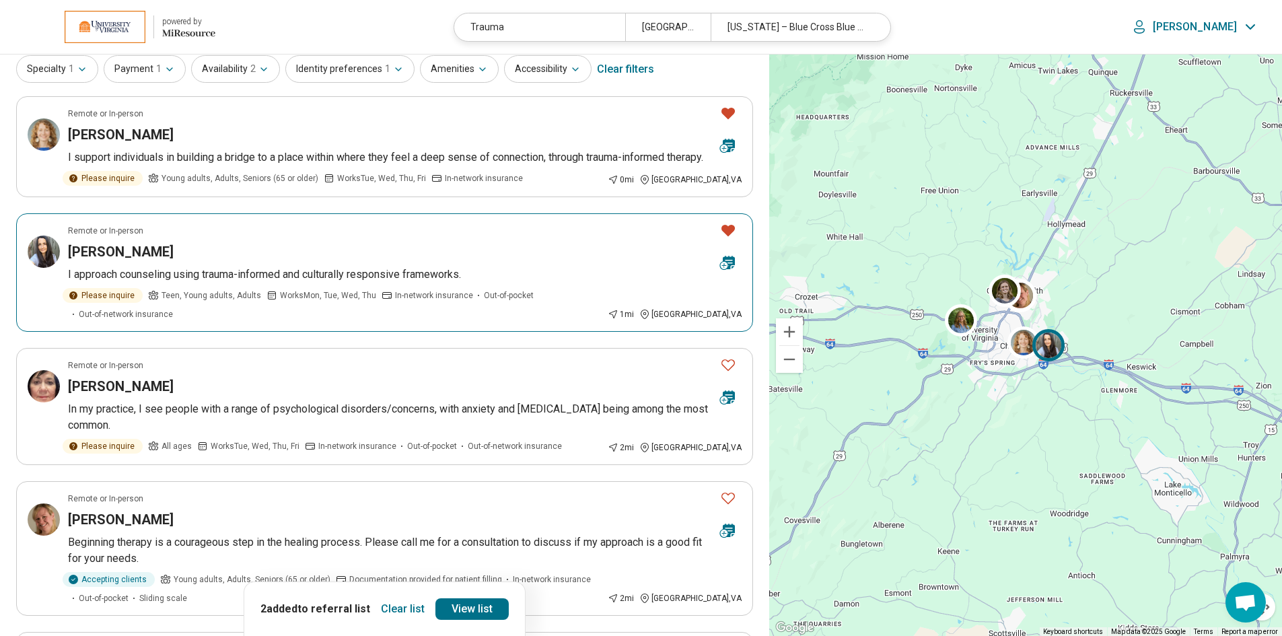
scroll to position [135, 0]
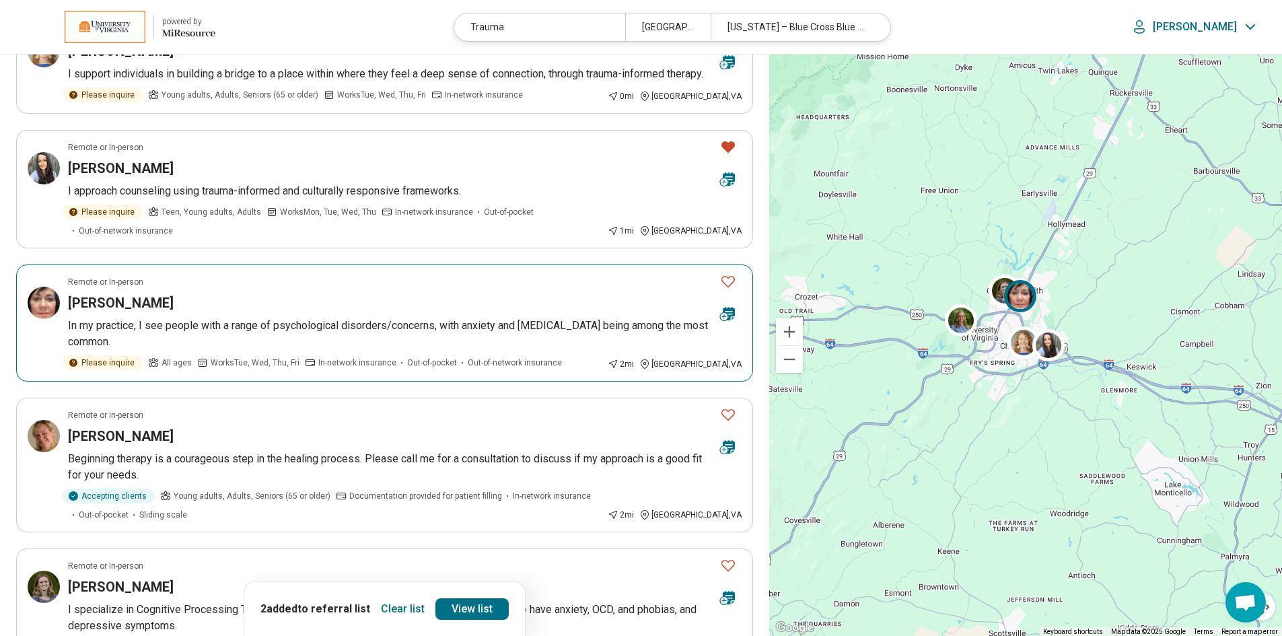
click at [724, 282] on icon "Favorite" at bounding box center [728, 281] width 13 height 11
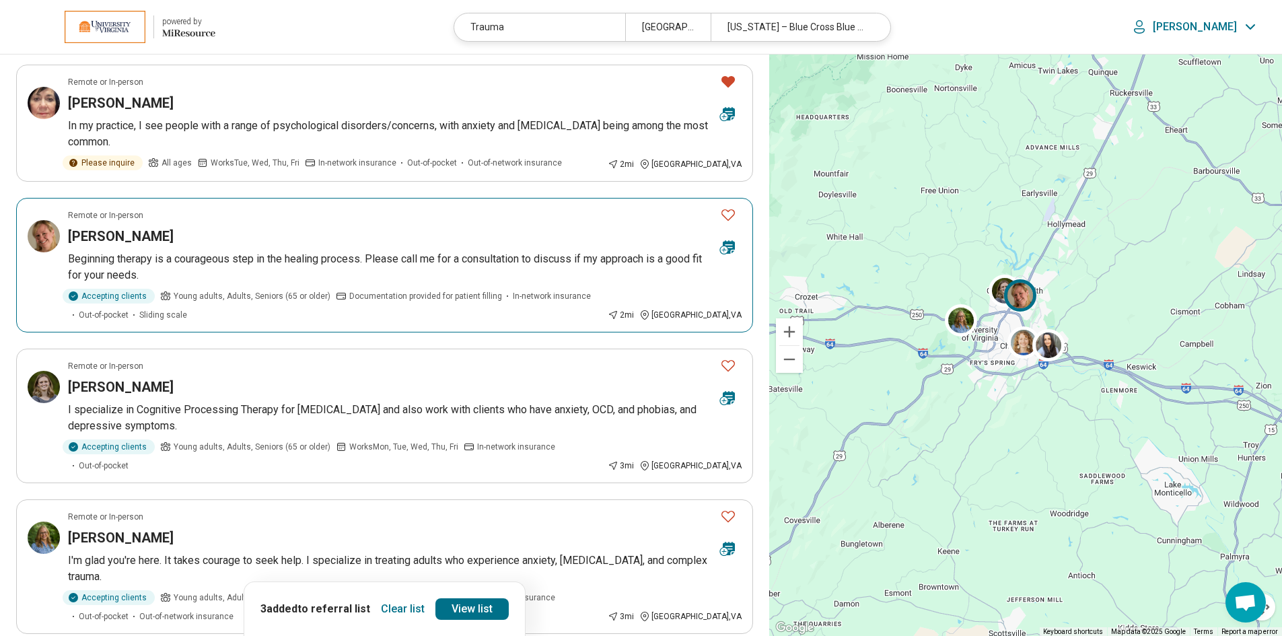
scroll to position [337, 0]
drag, startPoint x: 725, startPoint y: 214, endPoint x: 728, endPoint y: 239, distance: 25.1
click at [728, 239] on div at bounding box center [729, 230] width 38 height 63
click at [720, 205] on icon "Favorite" at bounding box center [728, 213] width 16 height 16
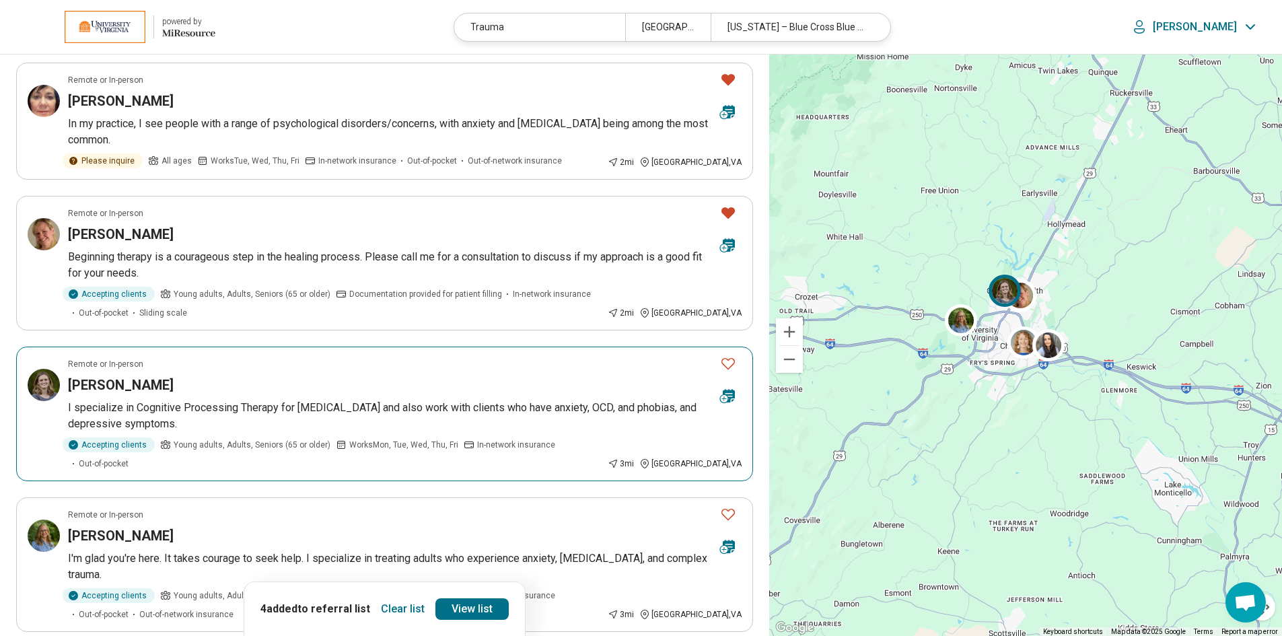
click at [726, 363] on icon "Favorite" at bounding box center [728, 363] width 16 height 16
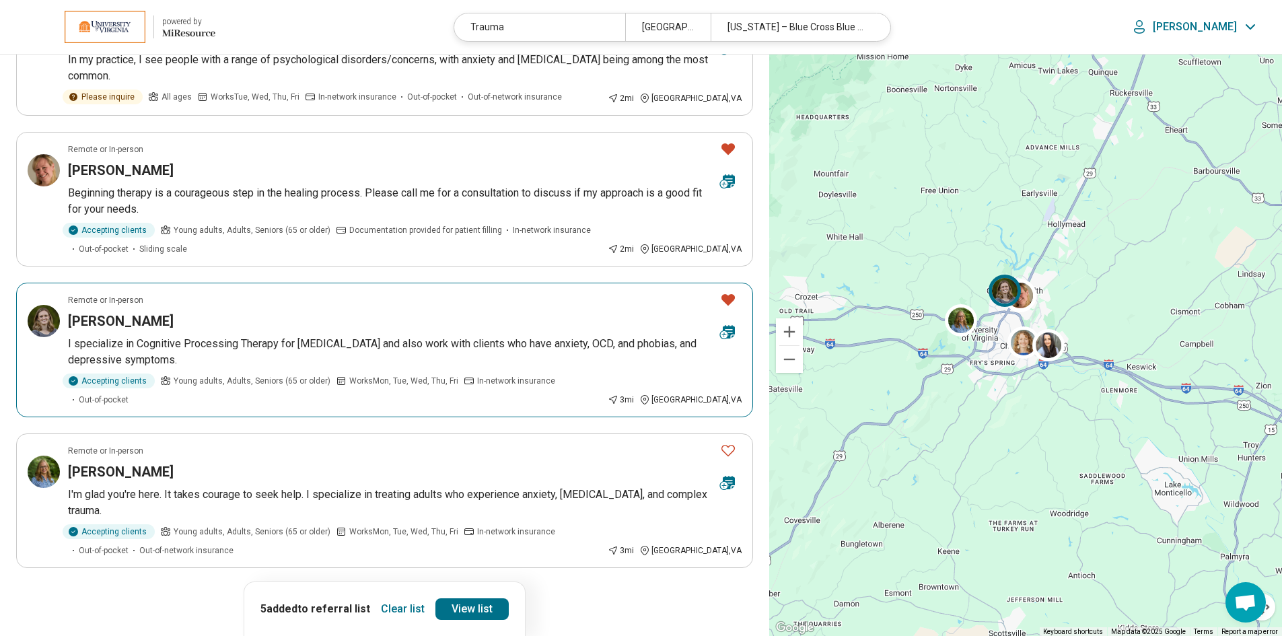
scroll to position [539, 0]
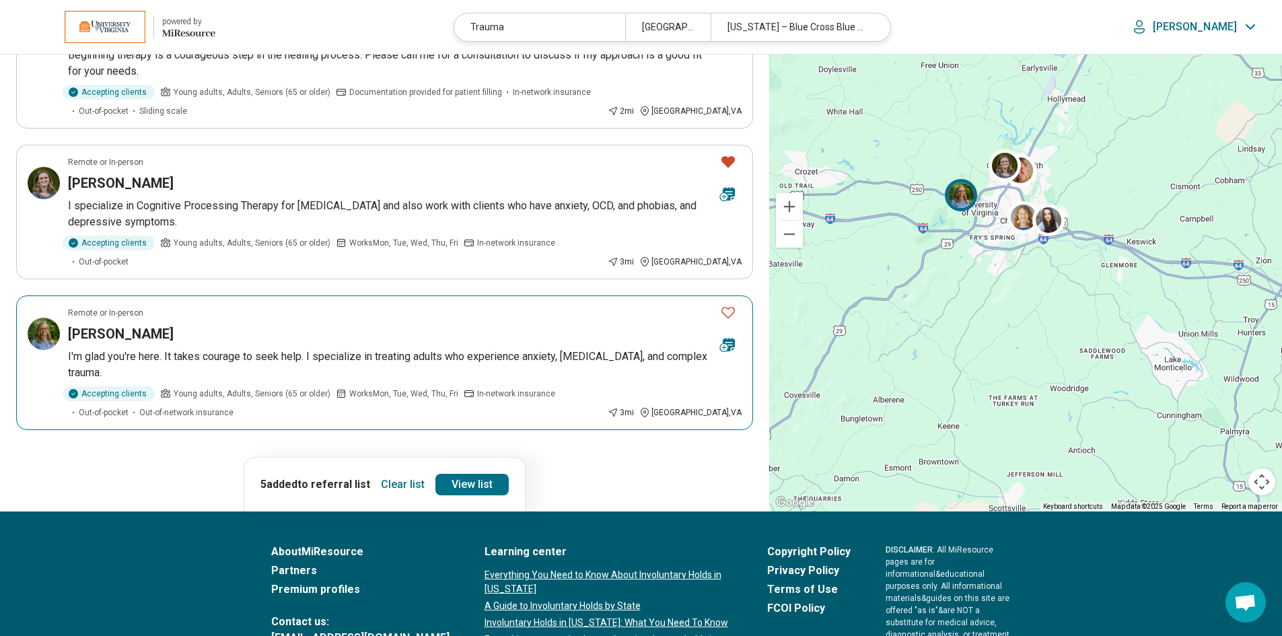
click at [726, 304] on icon "Favorite" at bounding box center [728, 312] width 16 height 16
click at [456, 474] on link "View list" at bounding box center [472, 485] width 73 height 22
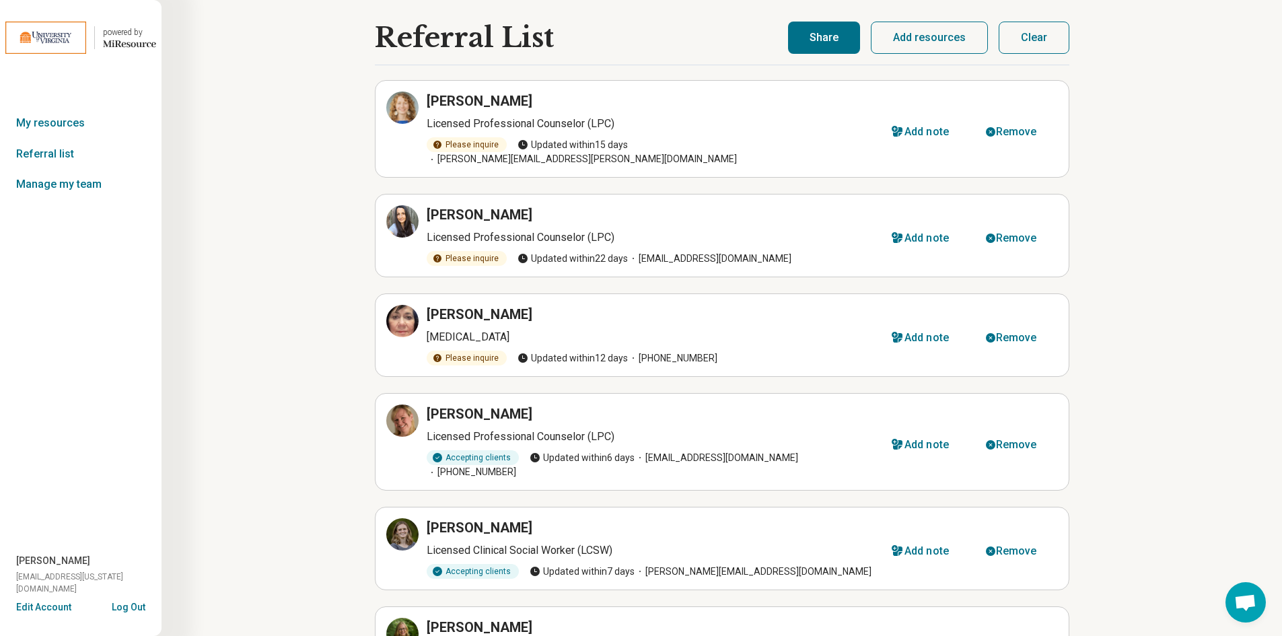
click at [832, 42] on button "Share" at bounding box center [824, 38] width 72 height 32
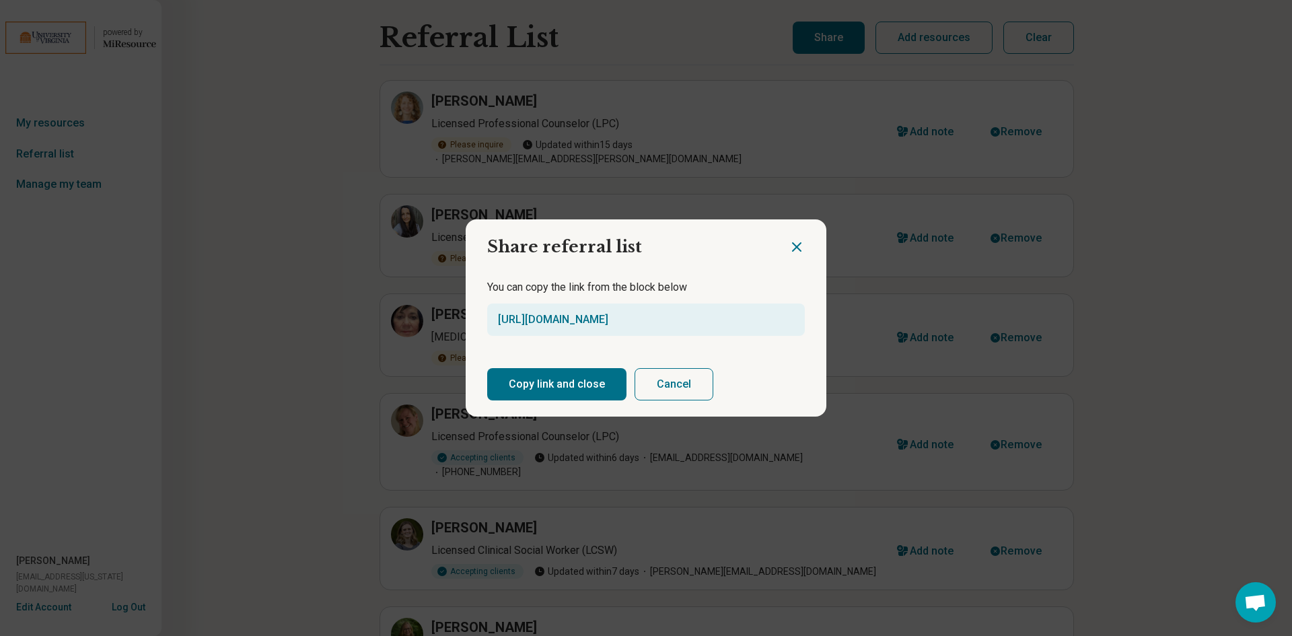
click at [580, 391] on button "Copy link and close" at bounding box center [556, 384] width 139 height 32
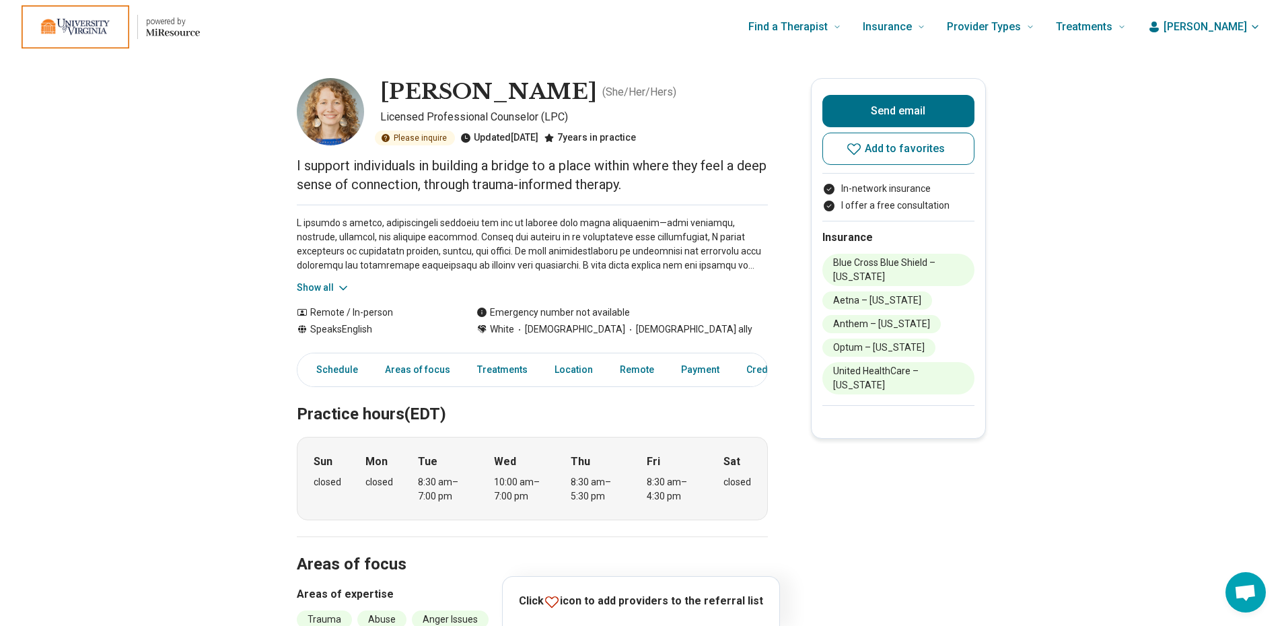
click at [336, 283] on button "Show all" at bounding box center [323, 288] width 53 height 14
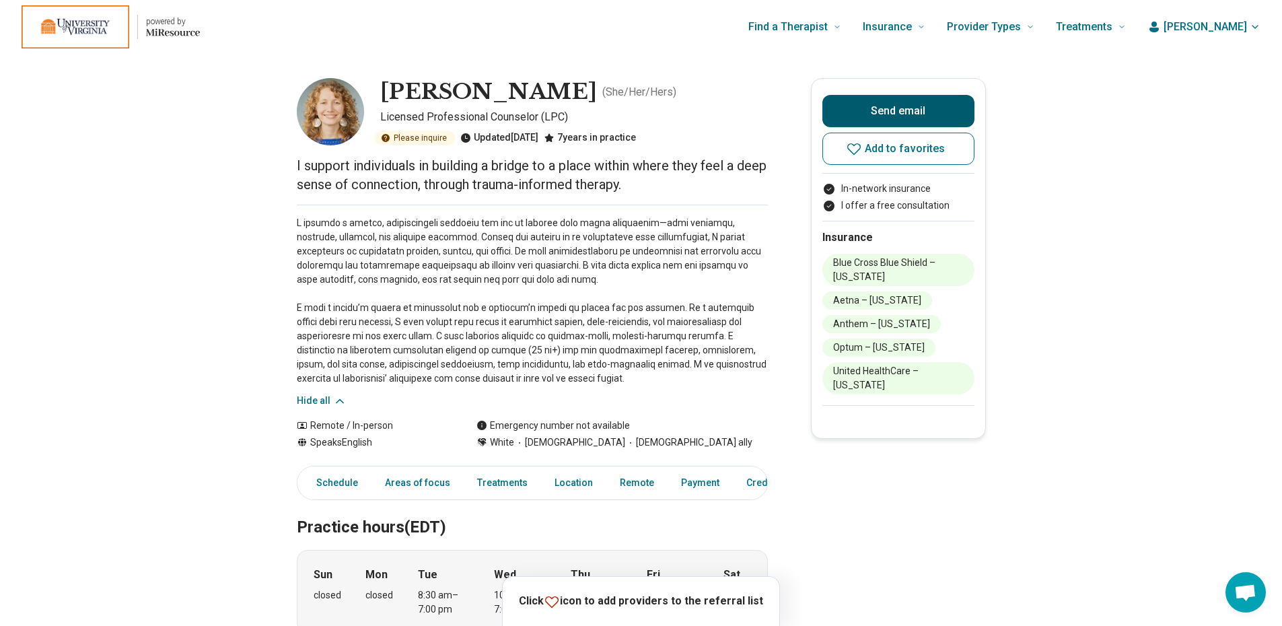
click at [900, 106] on button "Send email" at bounding box center [899, 111] width 152 height 32
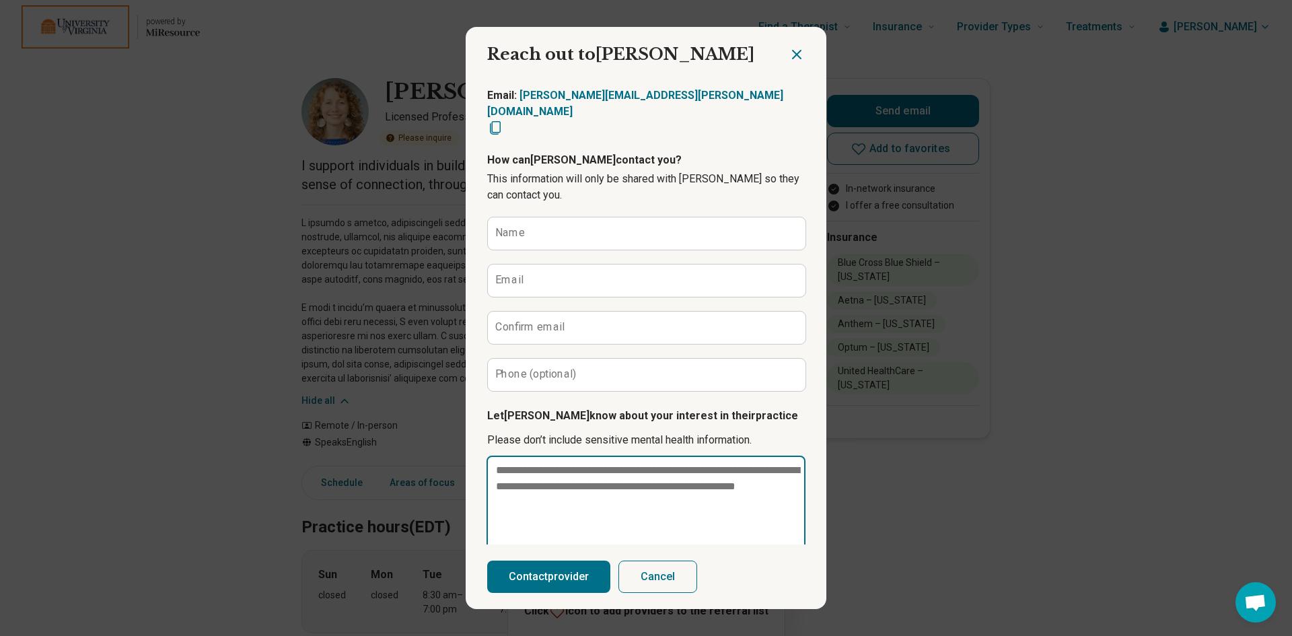
click at [572, 465] on textarea at bounding box center [646, 503] width 319 height 94
click at [792, 52] on icon "Close dialog" at bounding box center [797, 54] width 16 height 16
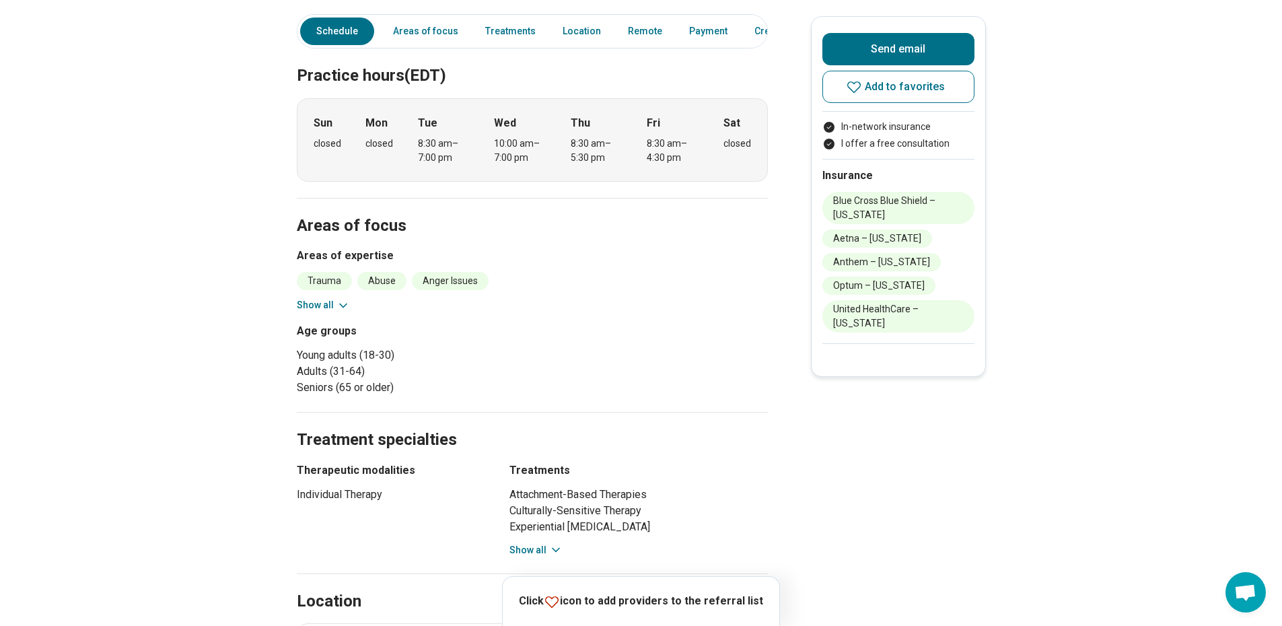
scroll to position [539, 0]
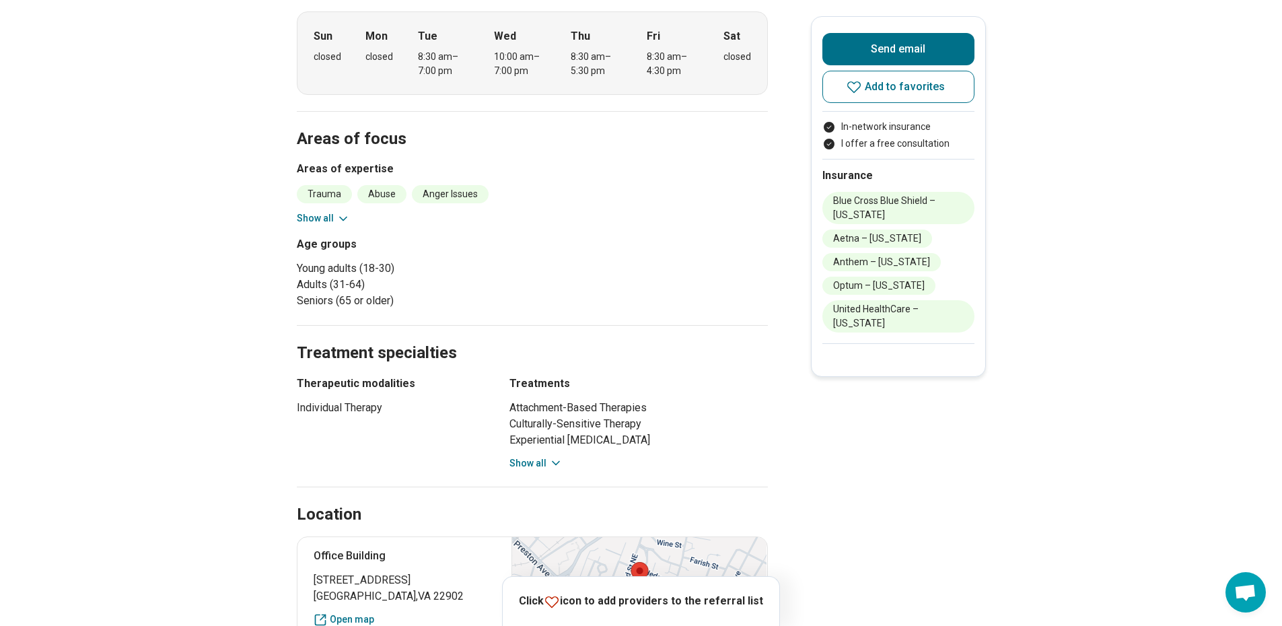
click at [337, 216] on button "Show all" at bounding box center [323, 218] width 53 height 14
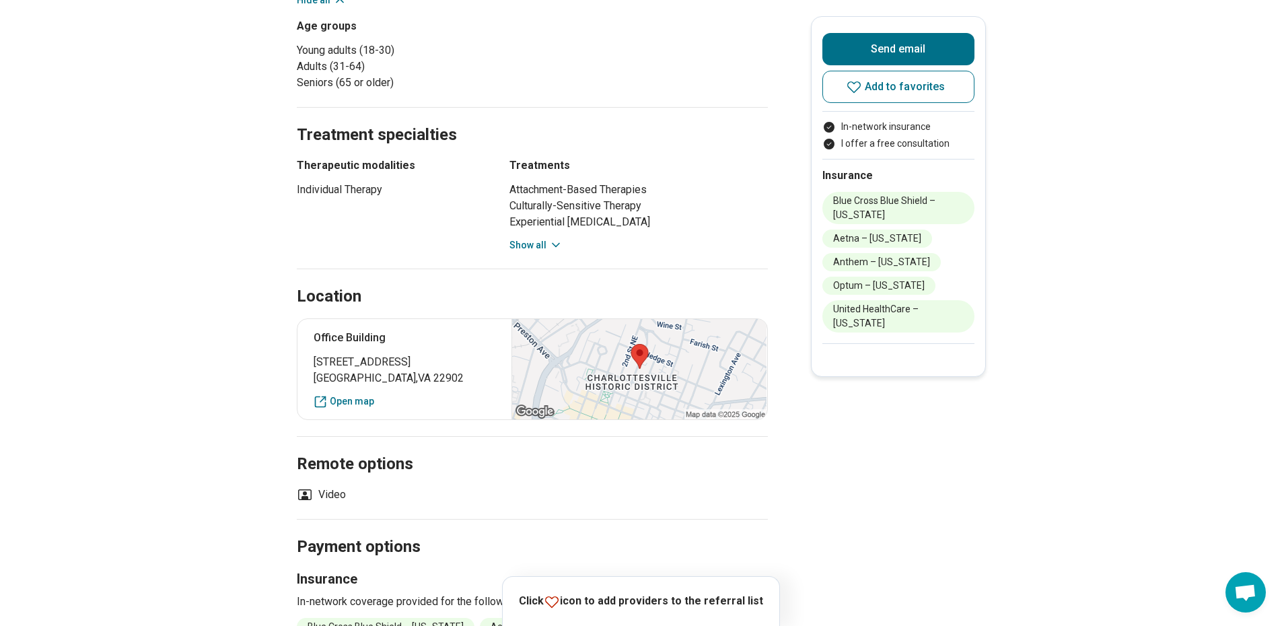
scroll to position [942, 0]
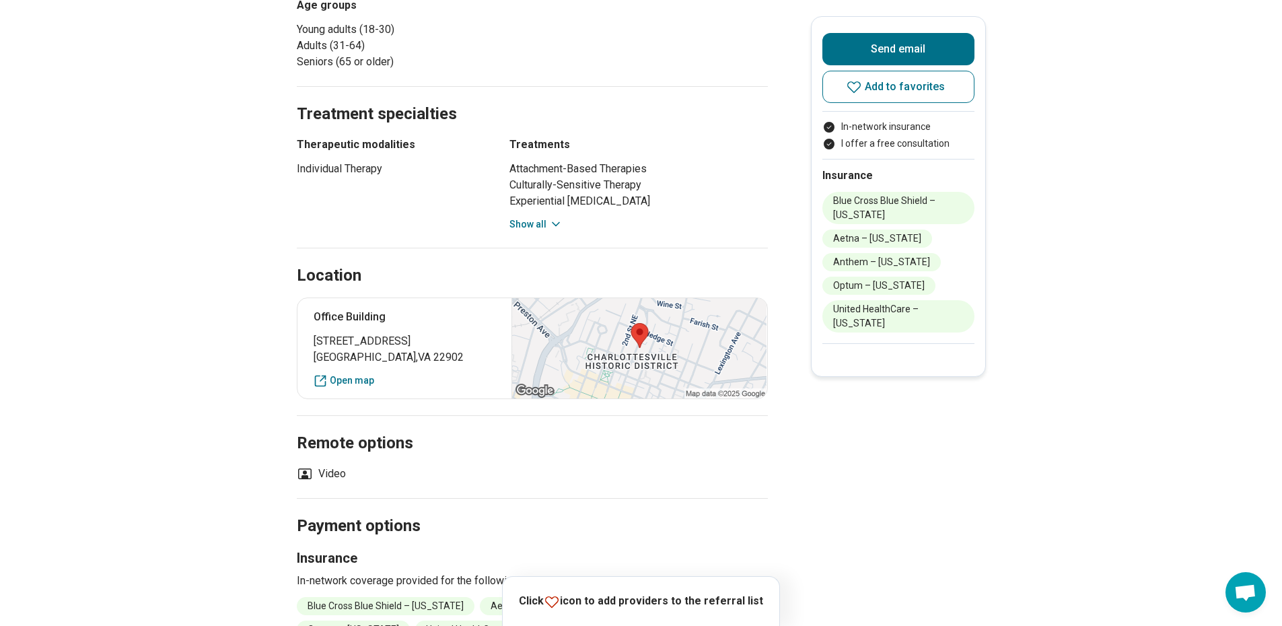
click at [547, 223] on button "Show all" at bounding box center [536, 224] width 53 height 14
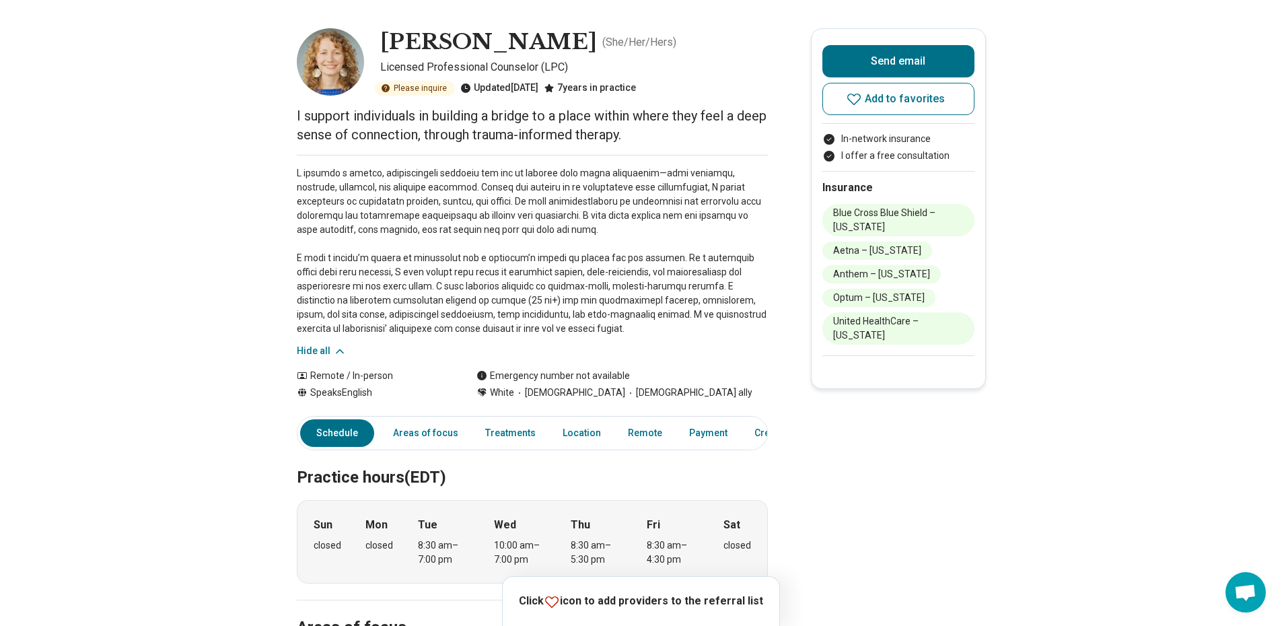
scroll to position [0, 0]
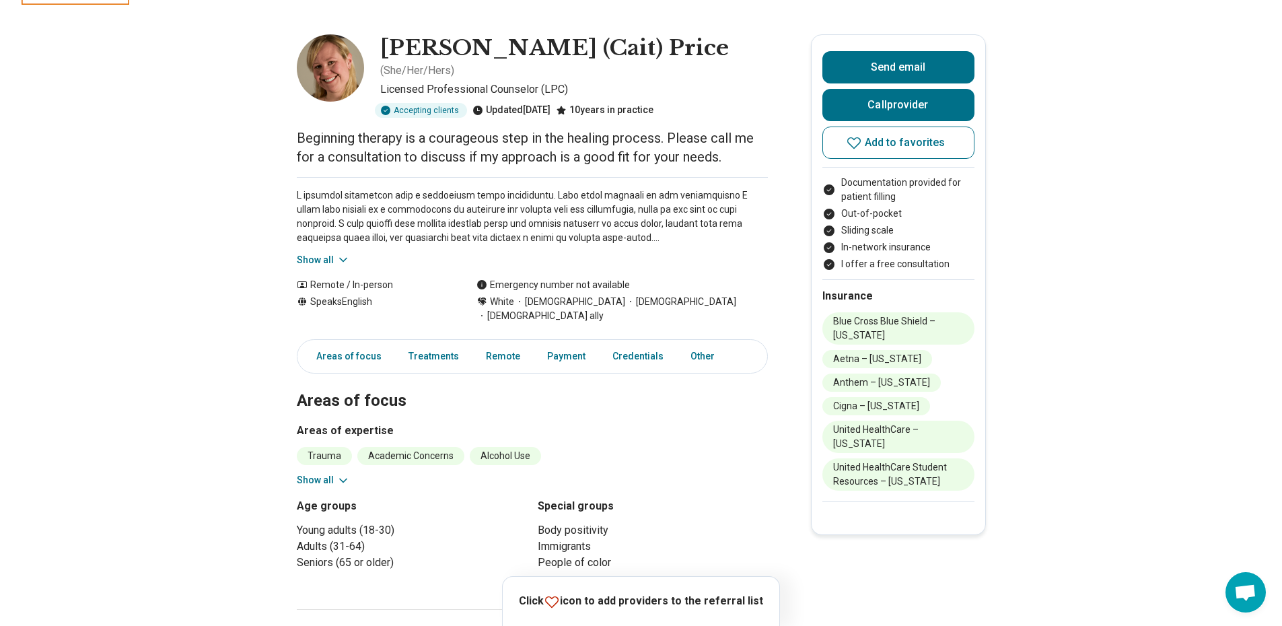
scroll to position [67, 0]
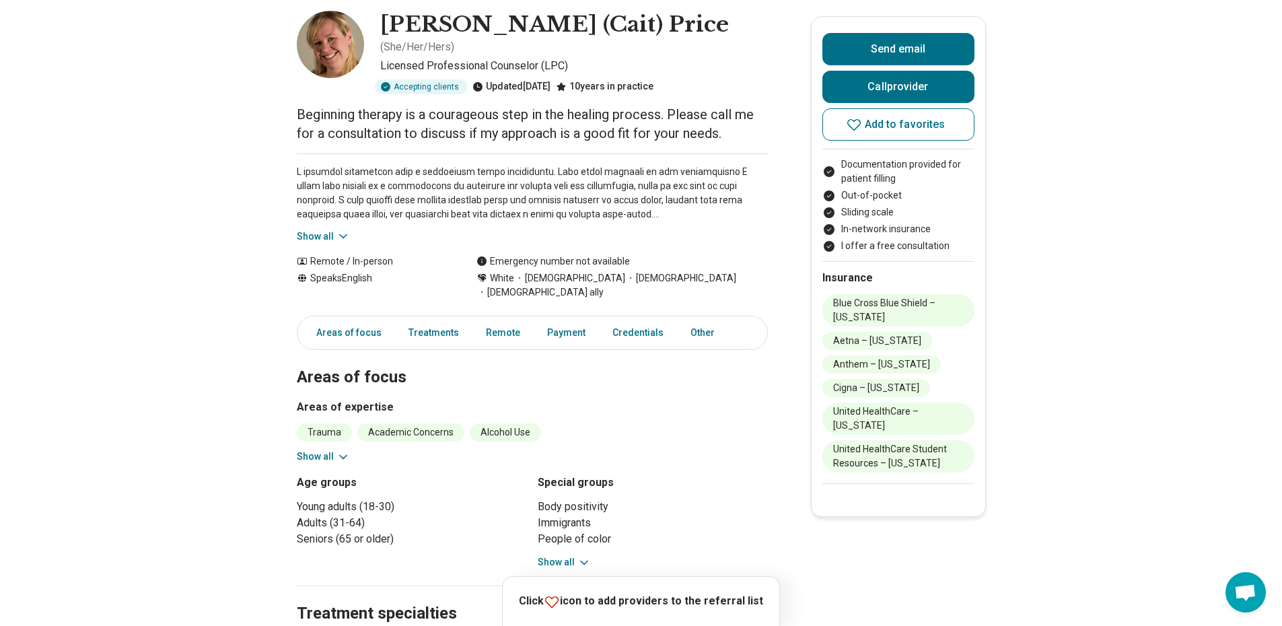
click at [342, 230] on icon at bounding box center [343, 236] width 13 height 13
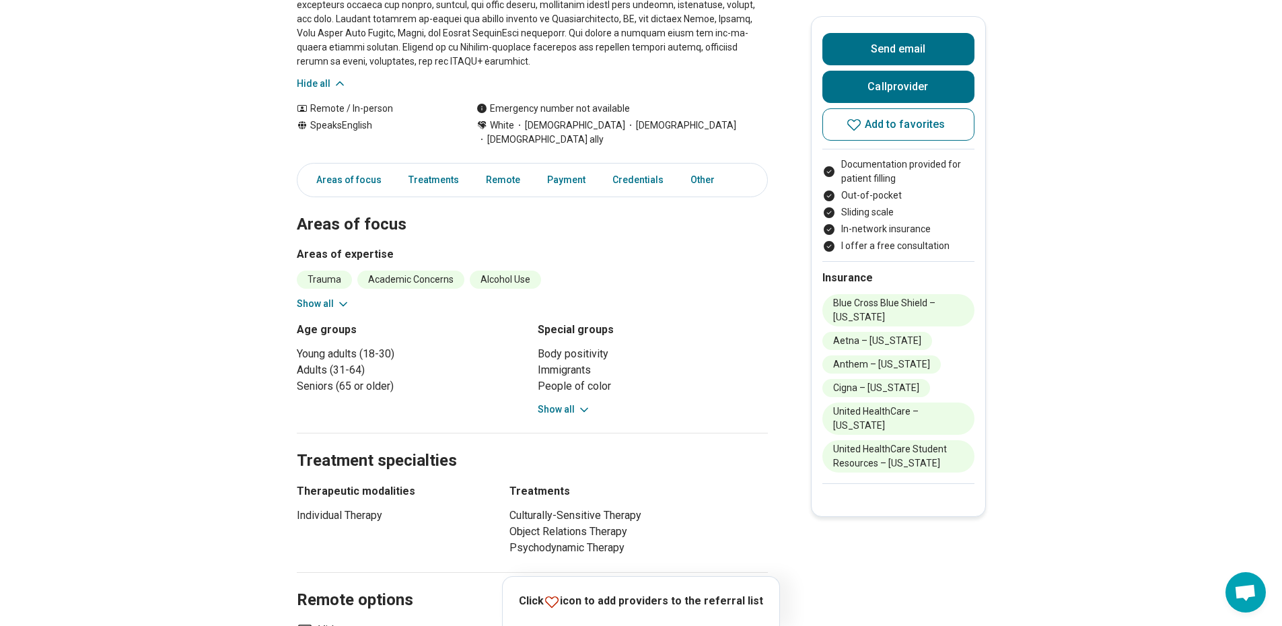
scroll to position [471, 0]
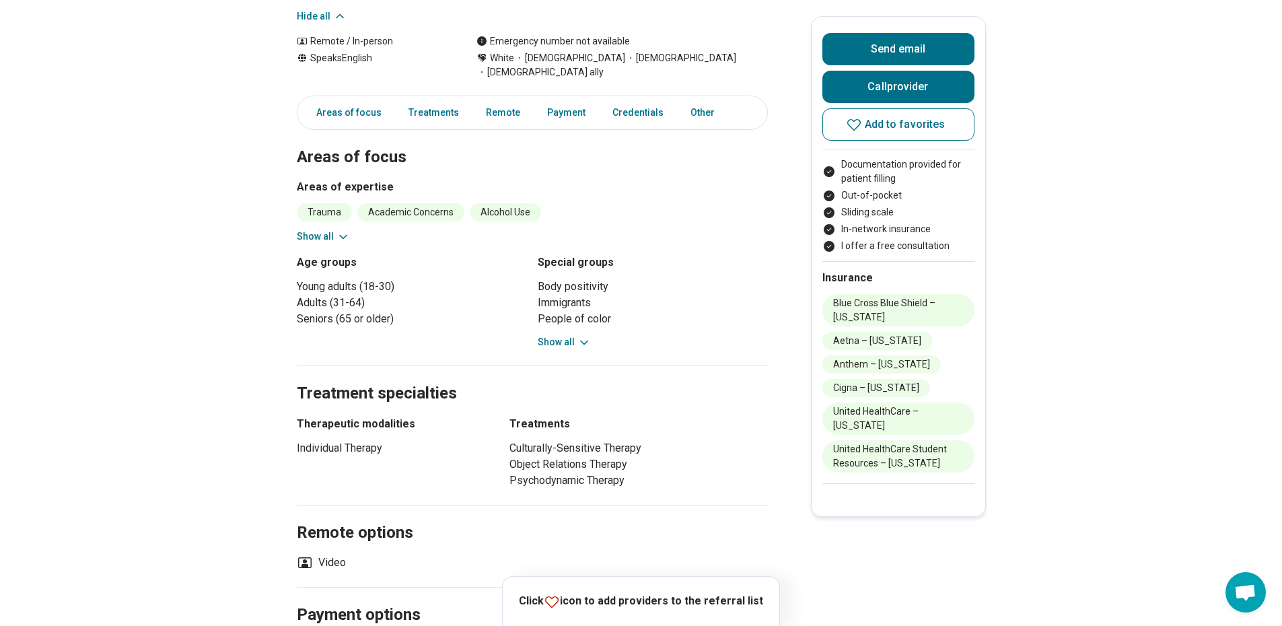
click at [337, 230] on button "Show all" at bounding box center [323, 237] width 53 height 14
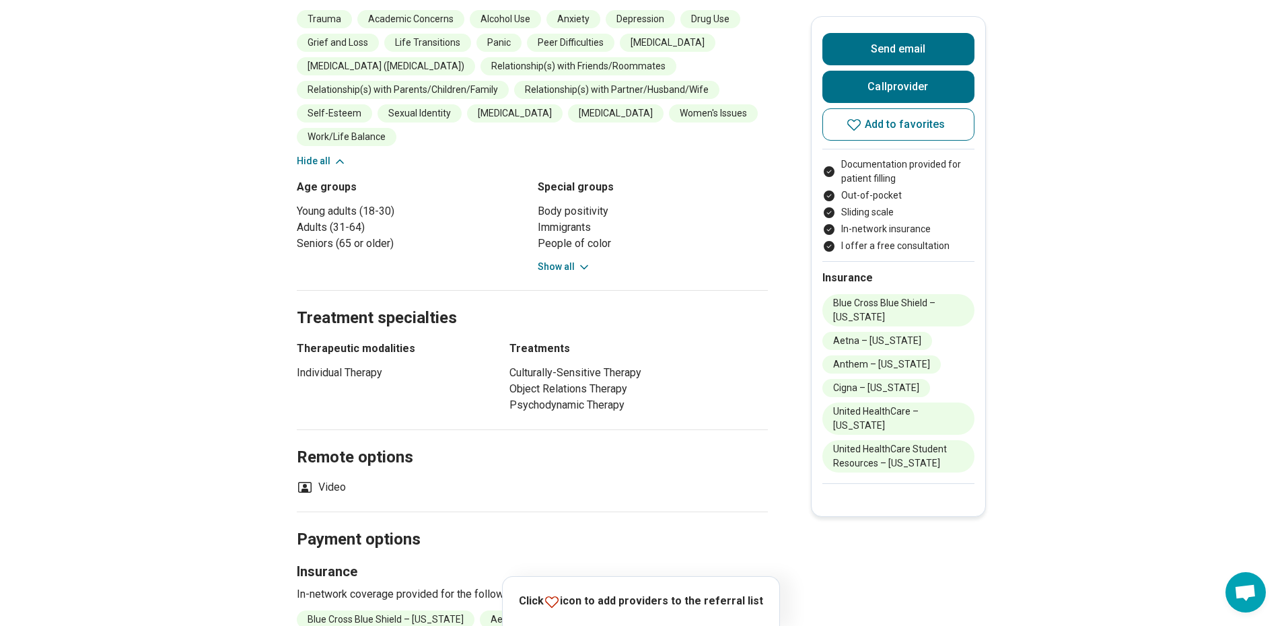
scroll to position [673, 0]
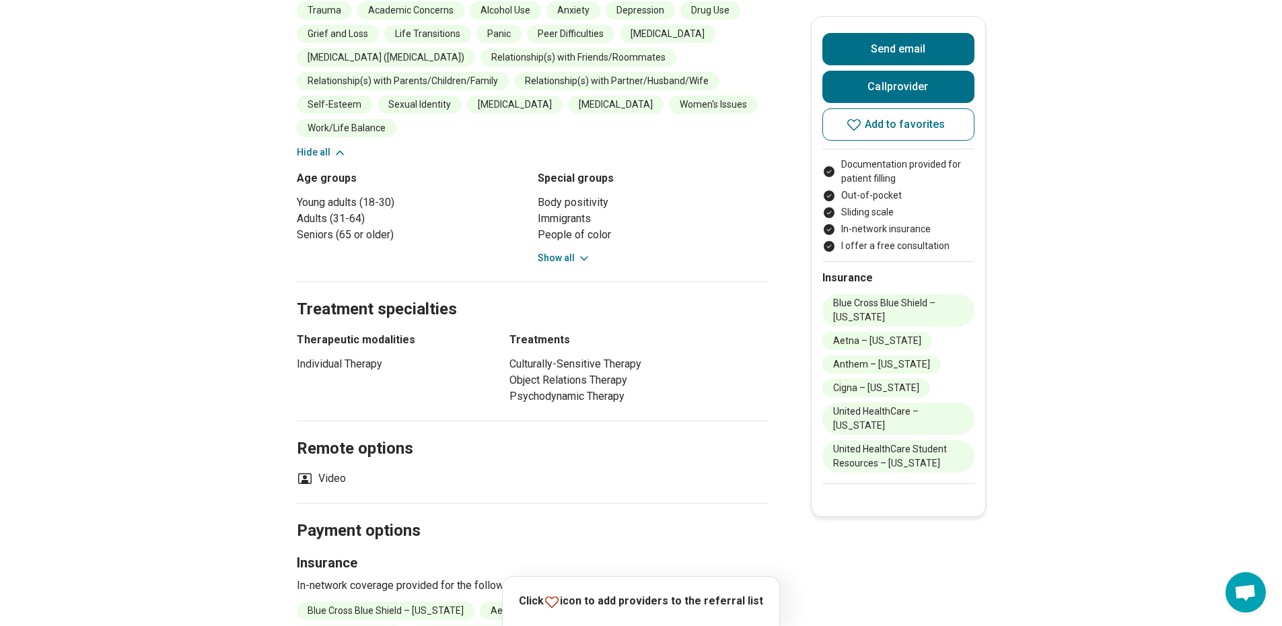
click at [561, 251] on button "Show all" at bounding box center [564, 258] width 53 height 14
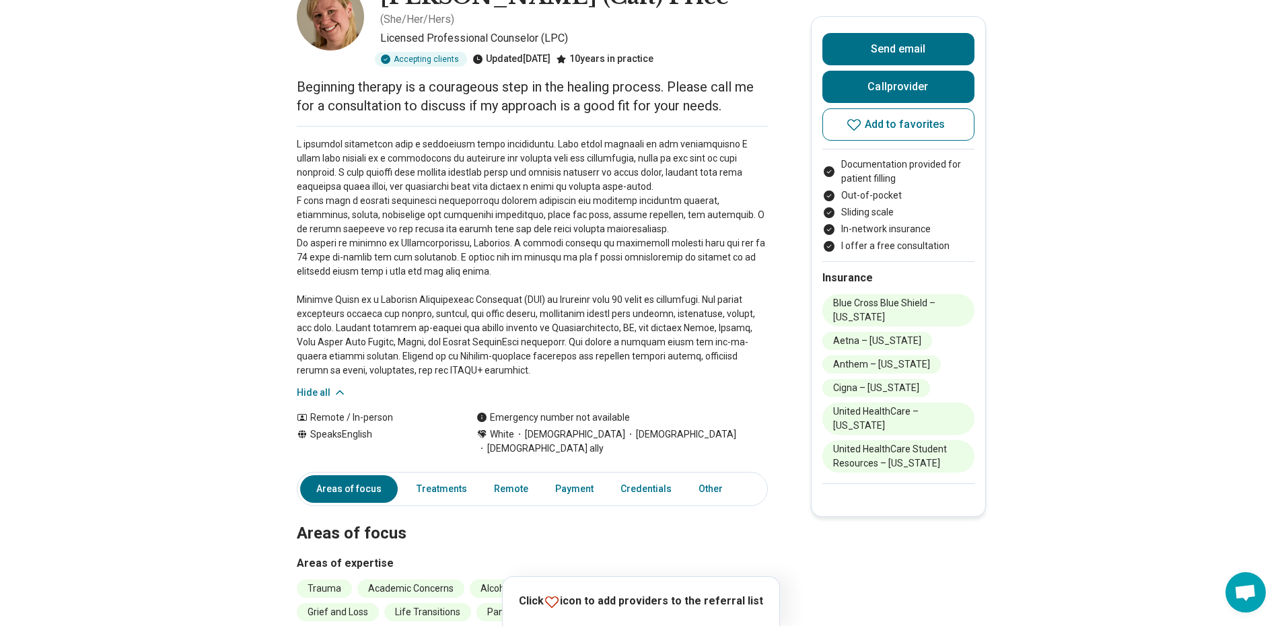
scroll to position [0, 0]
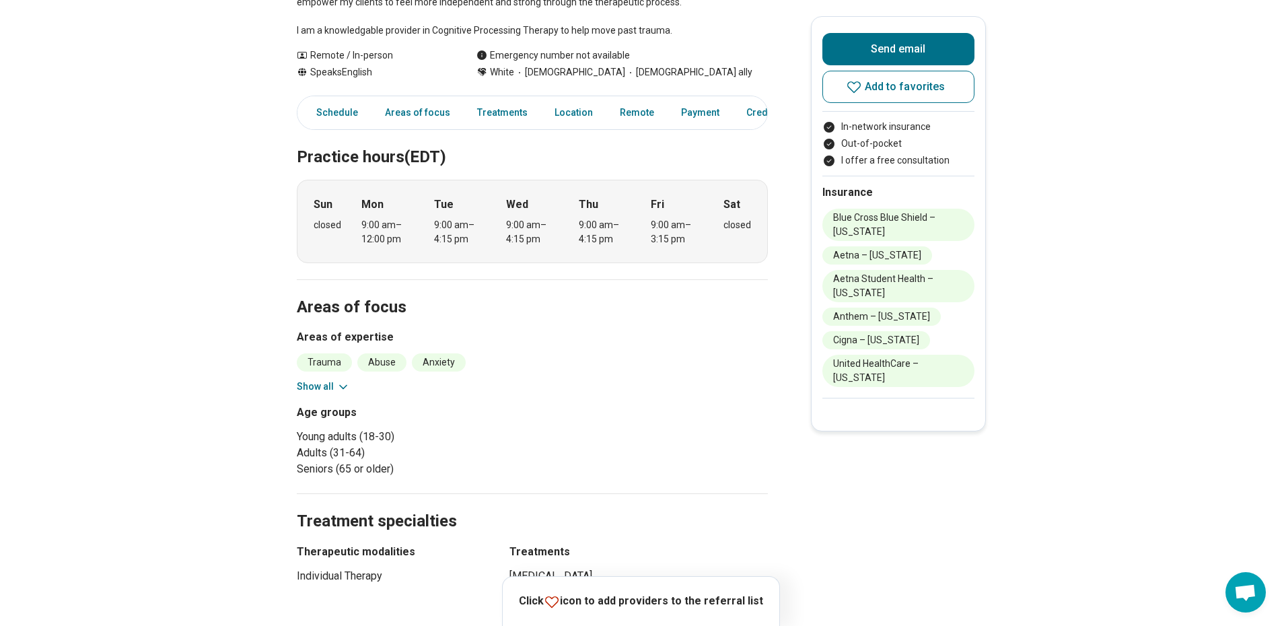
scroll to position [269, 0]
click at [336, 378] on button "Show all" at bounding box center [323, 385] width 53 height 14
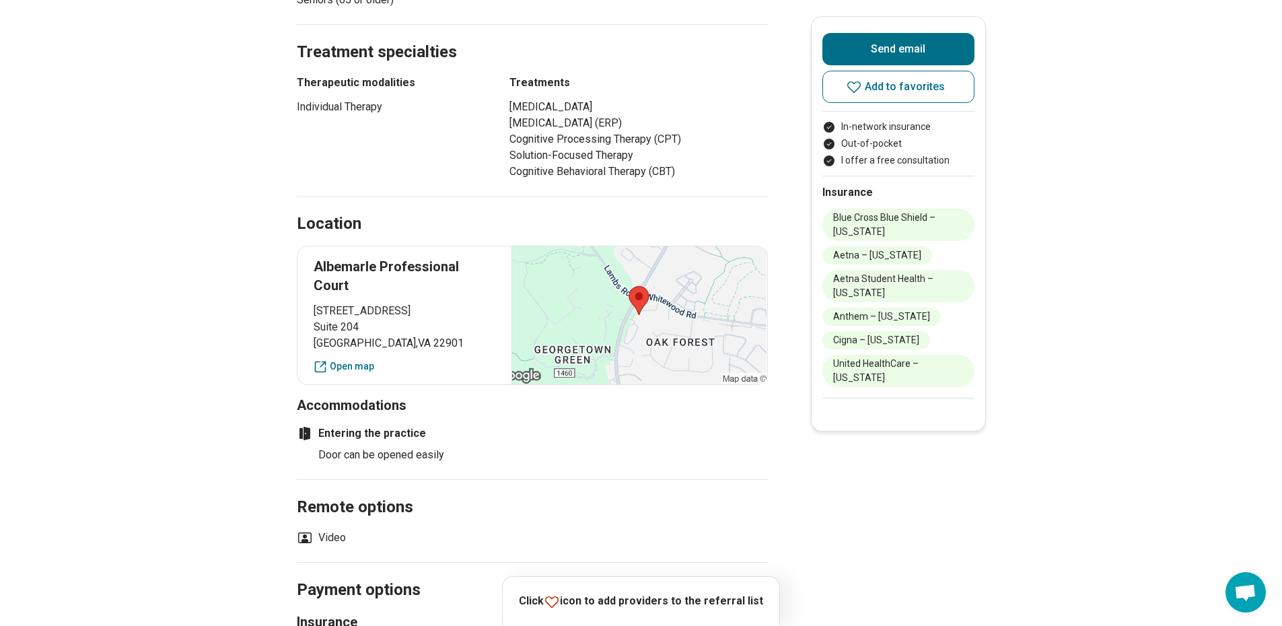
scroll to position [875, 0]
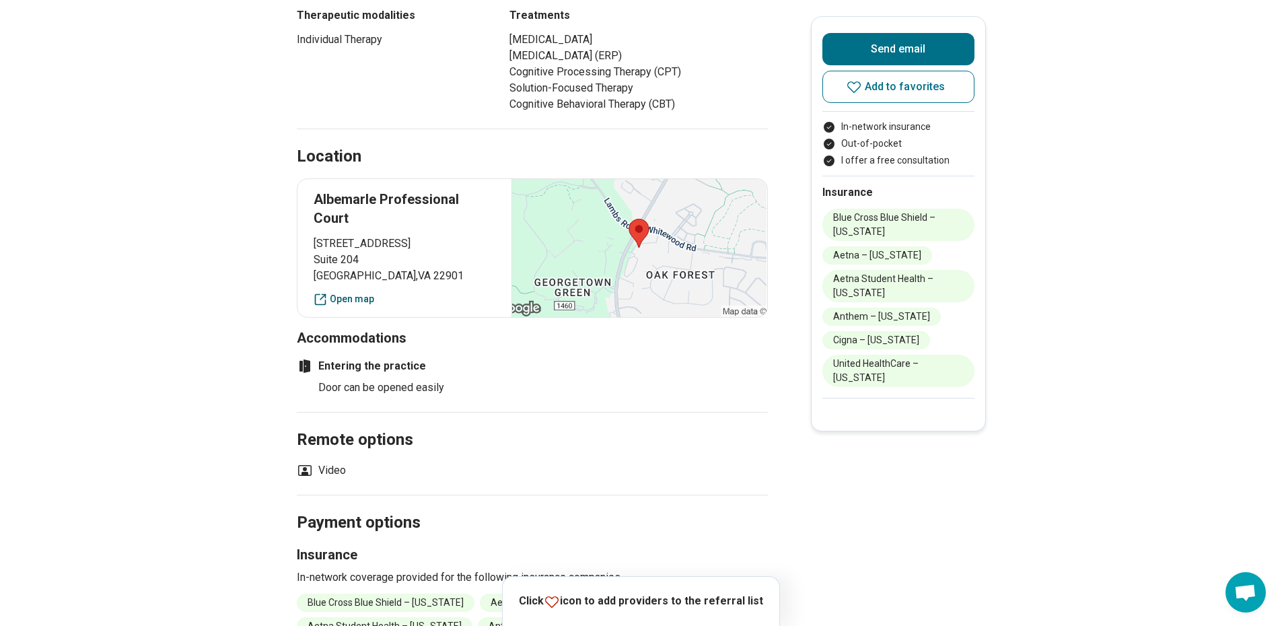
click at [347, 292] on link "Open map" at bounding box center [405, 299] width 182 height 14
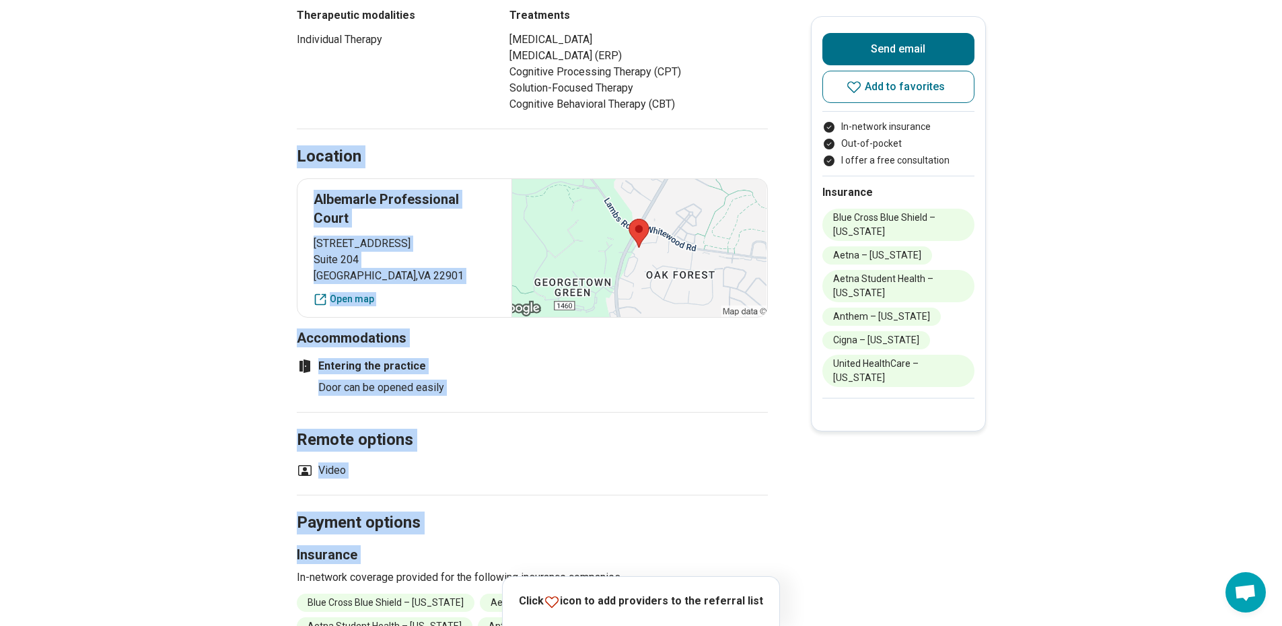
drag, startPoint x: 119, startPoint y: 137, endPoint x: 153, endPoint y: 429, distance: 294.1
click at [162, 463] on main "Hannah Robinson ( She/Her/Hers ) Licensed Clinical Social Worker (LCSW) Accepti…" at bounding box center [641, 190] width 1282 height 2023
click at [120, 356] on main "Hannah Robinson ( She/Her/Hers ) Licensed Clinical Social Worker (LCSW) Accepti…" at bounding box center [641, 190] width 1282 height 2023
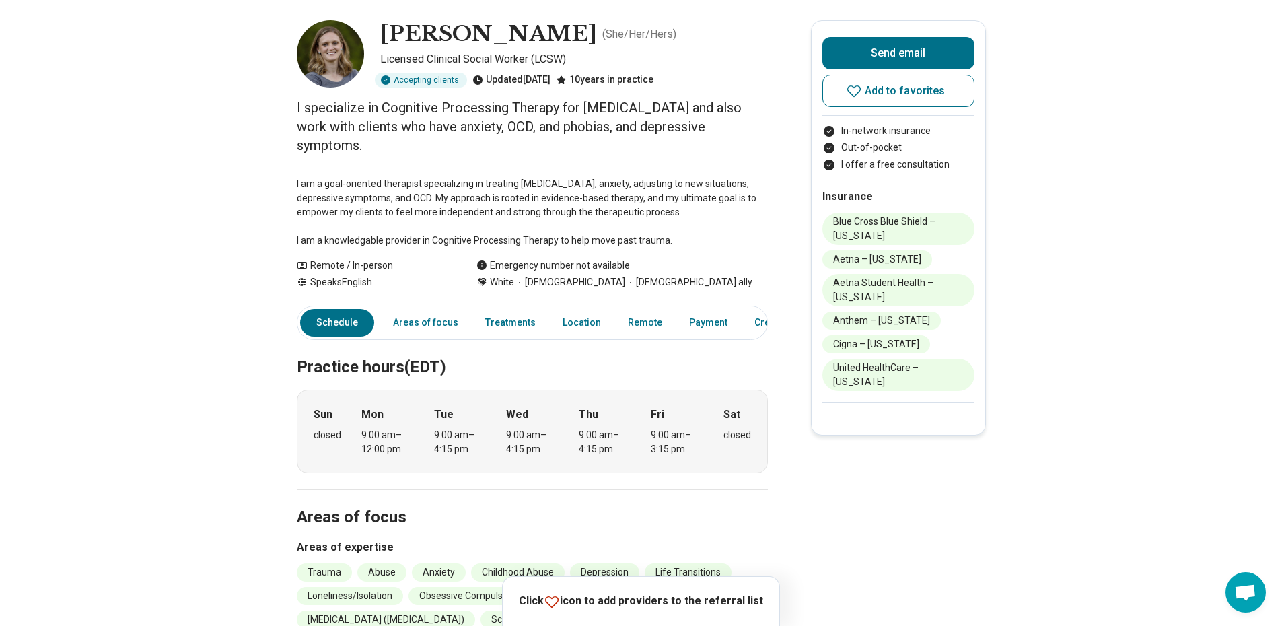
scroll to position [0, 0]
